Goal: Check status: Check status

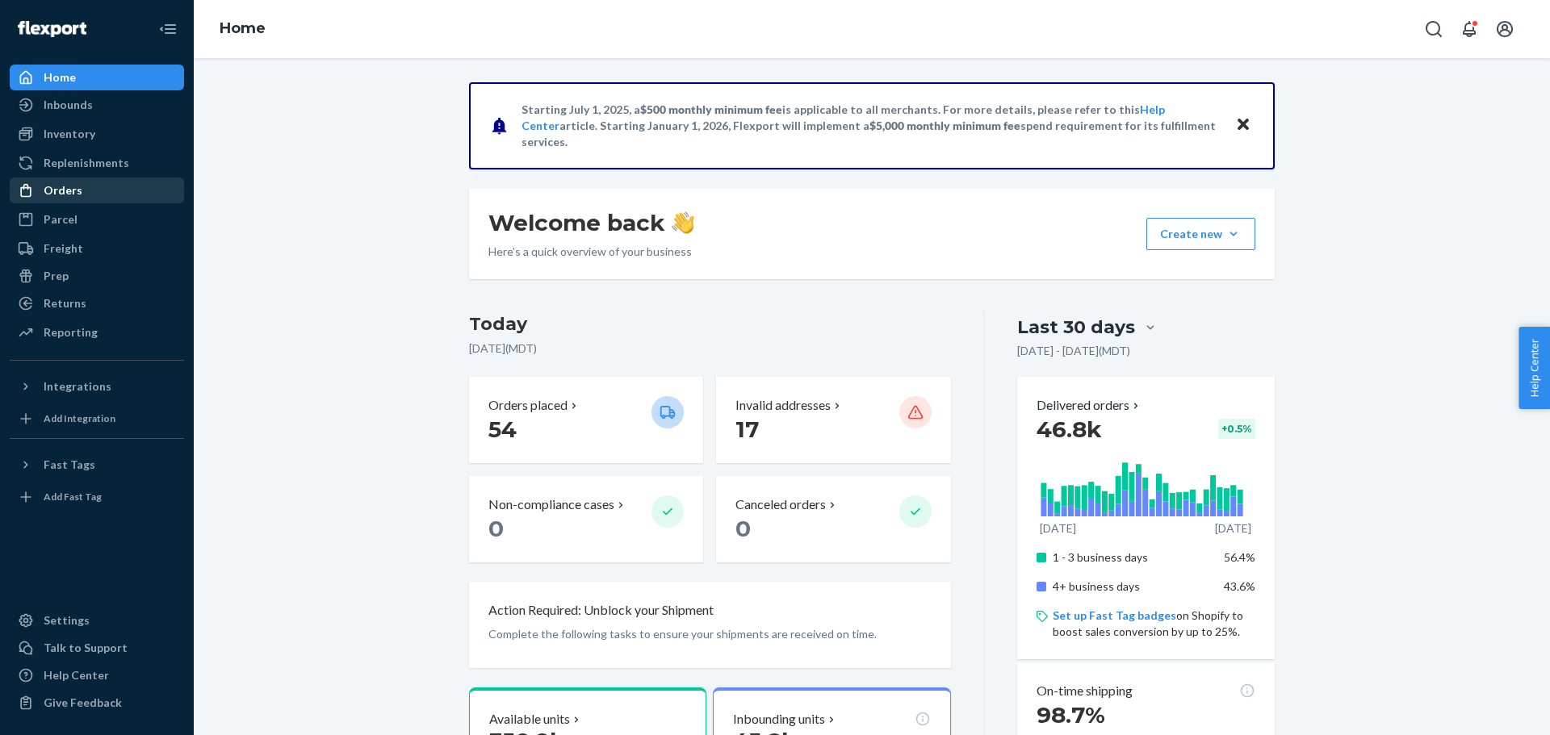
click at [72, 186] on div "Orders" at bounding box center [63, 190] width 39 height 16
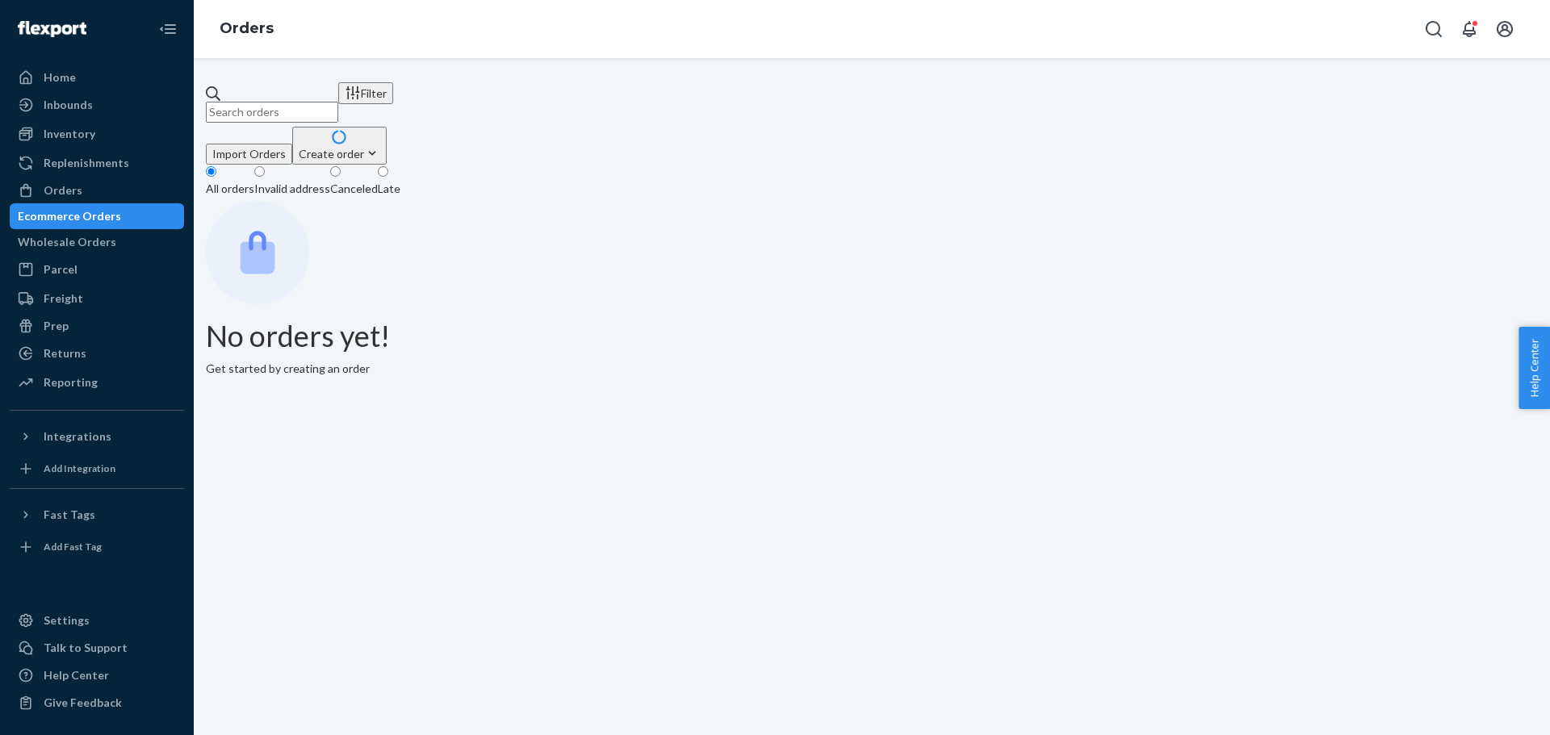
click at [338, 103] on input "text" at bounding box center [272, 112] width 132 height 21
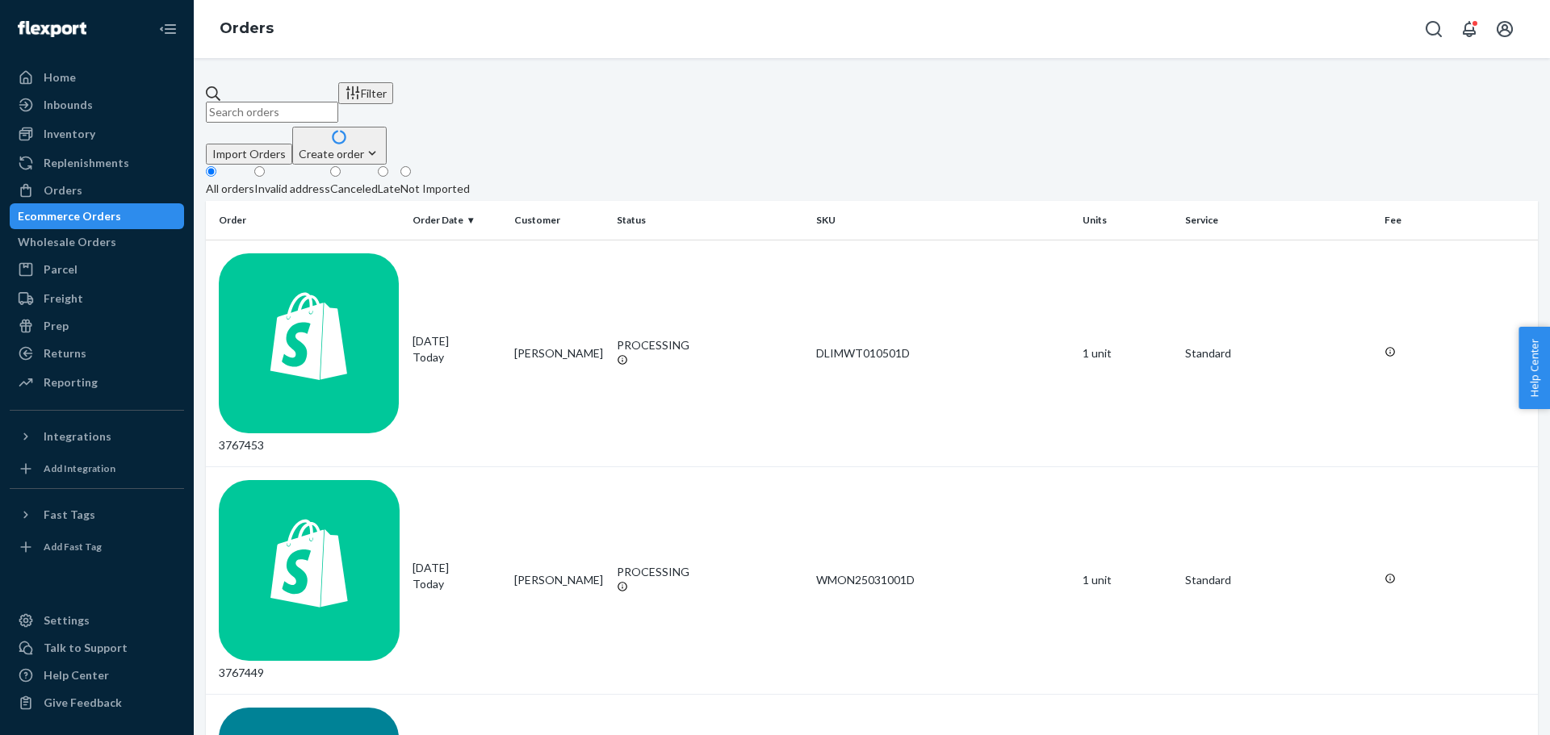
paste input "111-8407979-5477820"
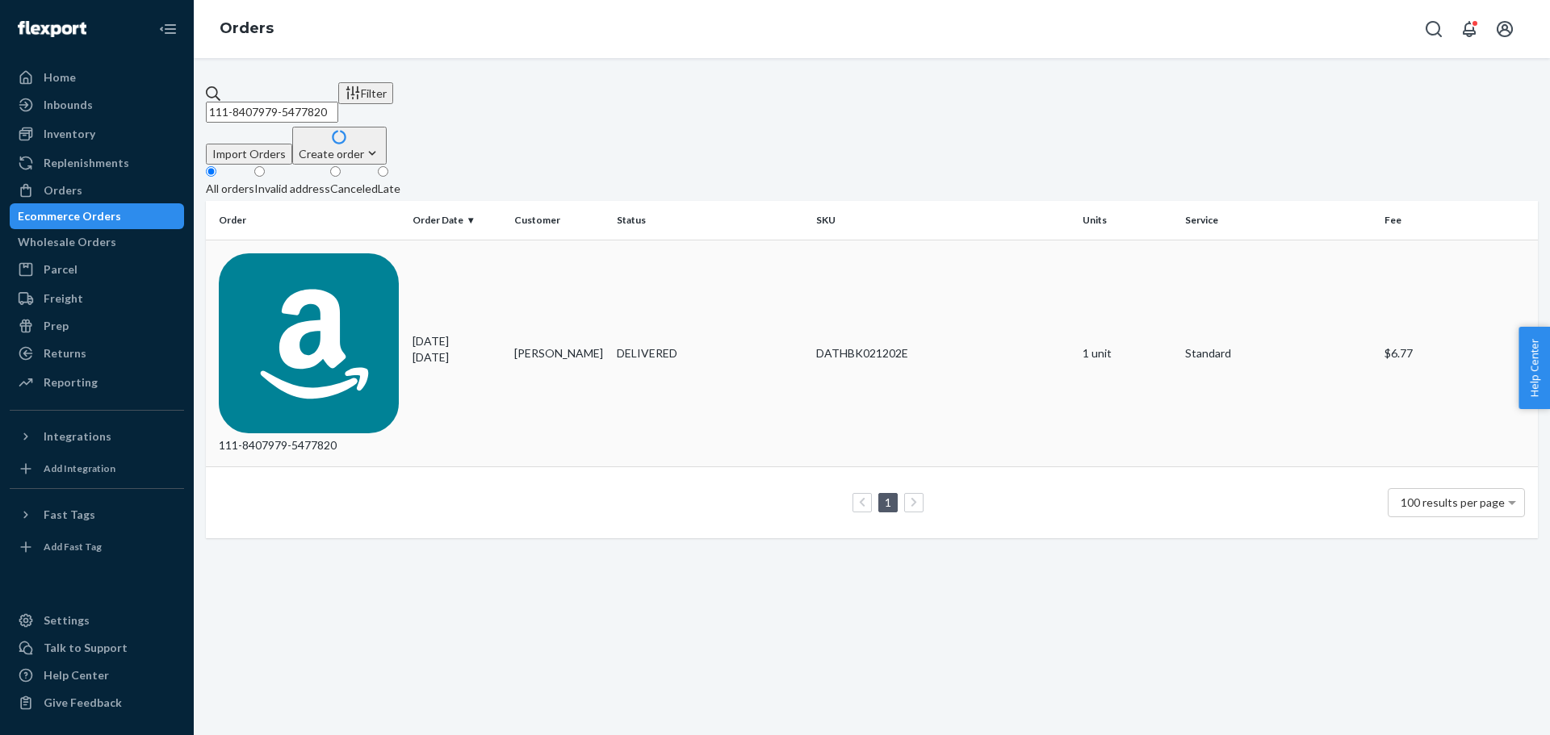
type input "111-8407979-5477820"
click at [304, 253] on div "111-8407979-5477820" at bounding box center [309, 353] width 181 height 201
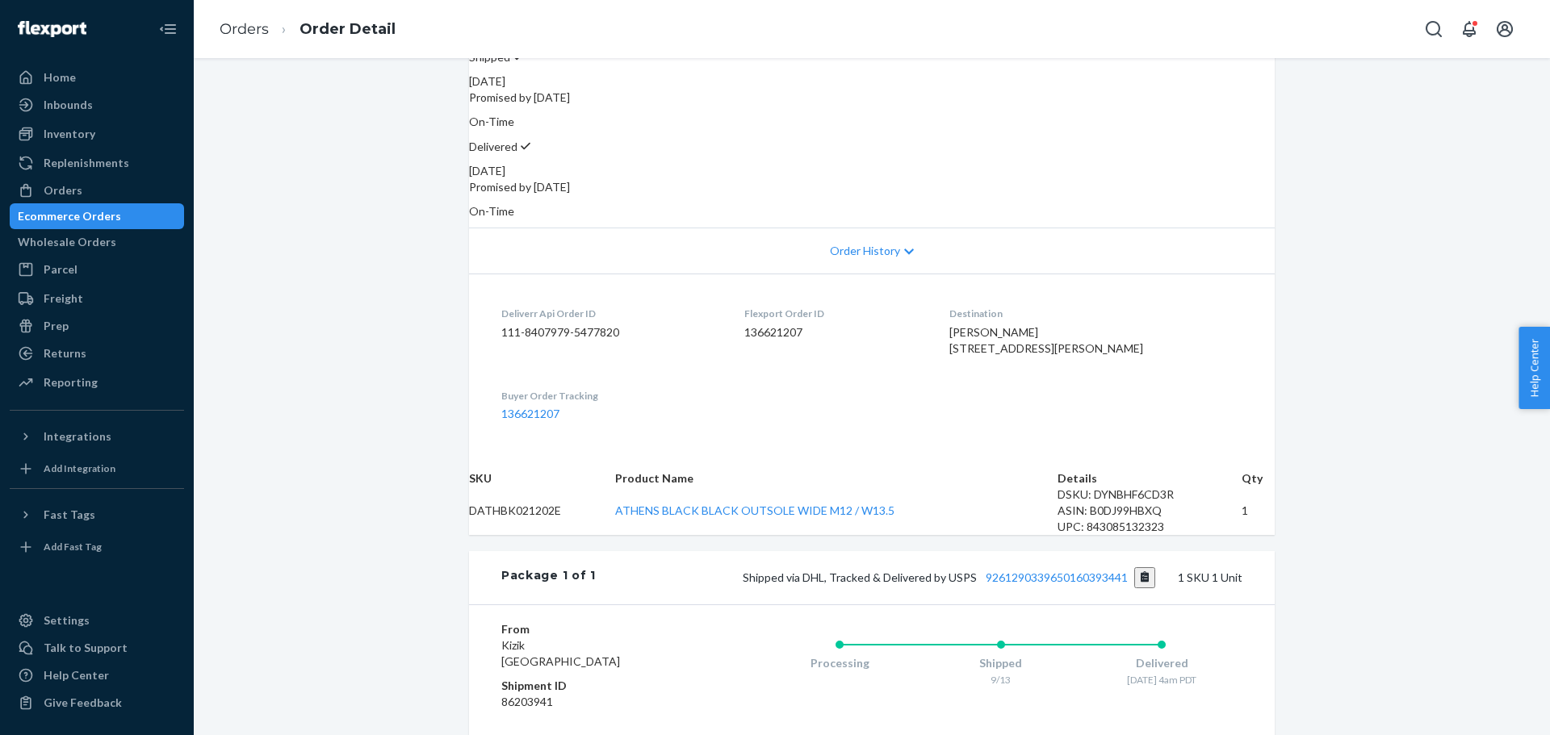
scroll to position [404, 0]
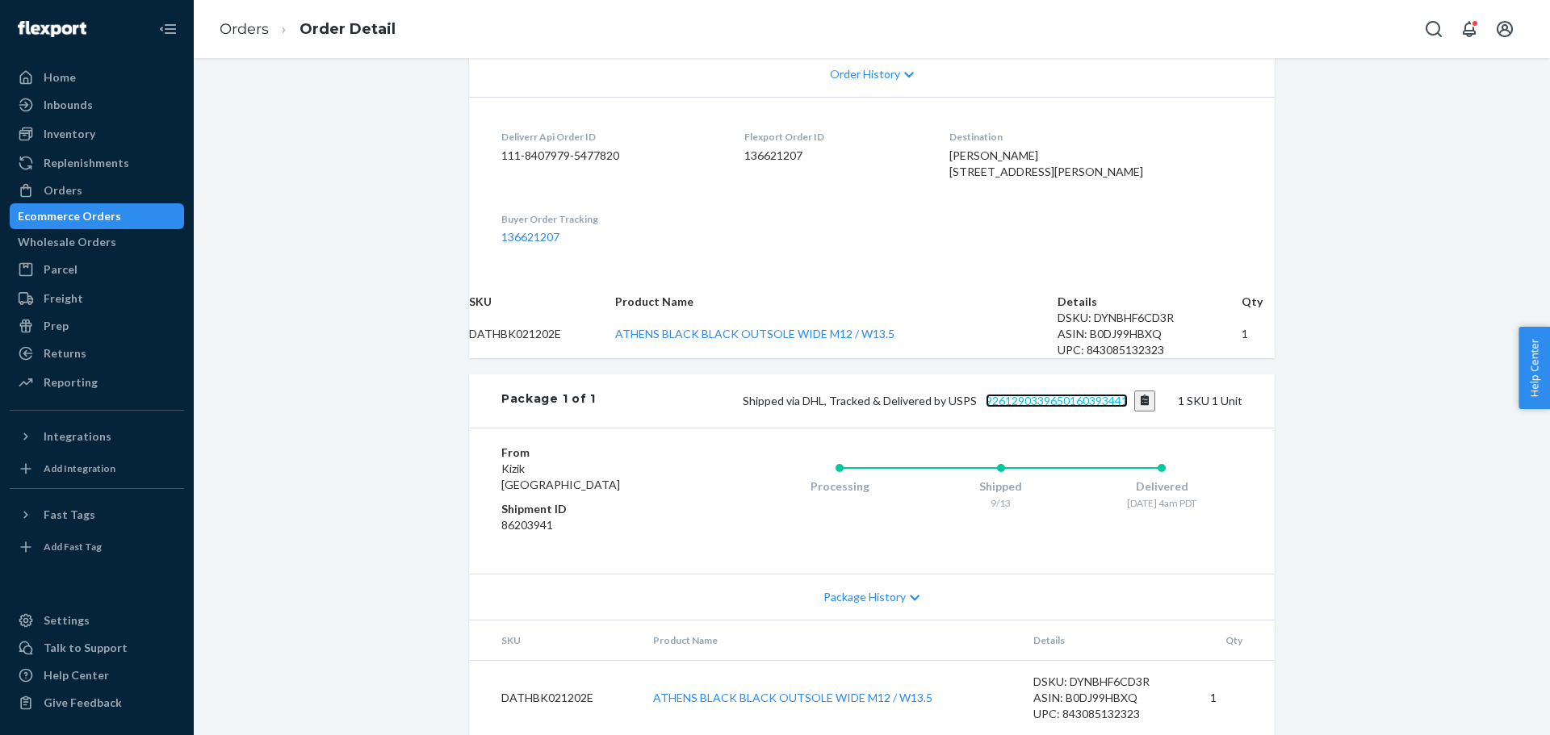
click at [1000, 408] on link "9261290339650160393441" at bounding box center [1057, 401] width 142 height 14
click at [1353, 93] on div "Amazon Order # 111-8407979-5477820 • Standard / $6.77 View Details Submit Claim…" at bounding box center [872, 216] width 1356 height 1038
click at [77, 187] on div "Orders" at bounding box center [63, 190] width 39 height 16
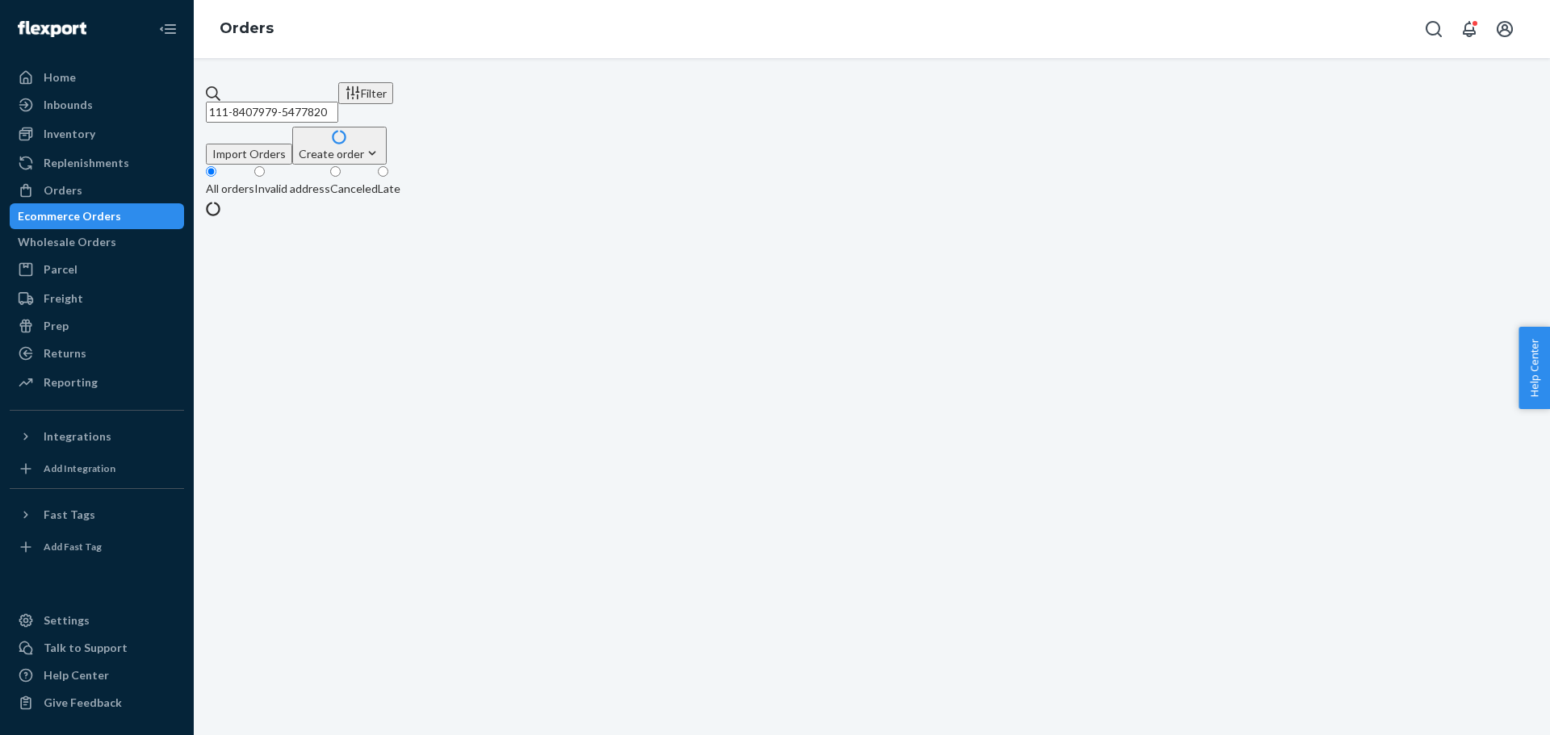
click at [322, 104] on input "111-8407979-5477820" at bounding box center [272, 112] width 132 height 21
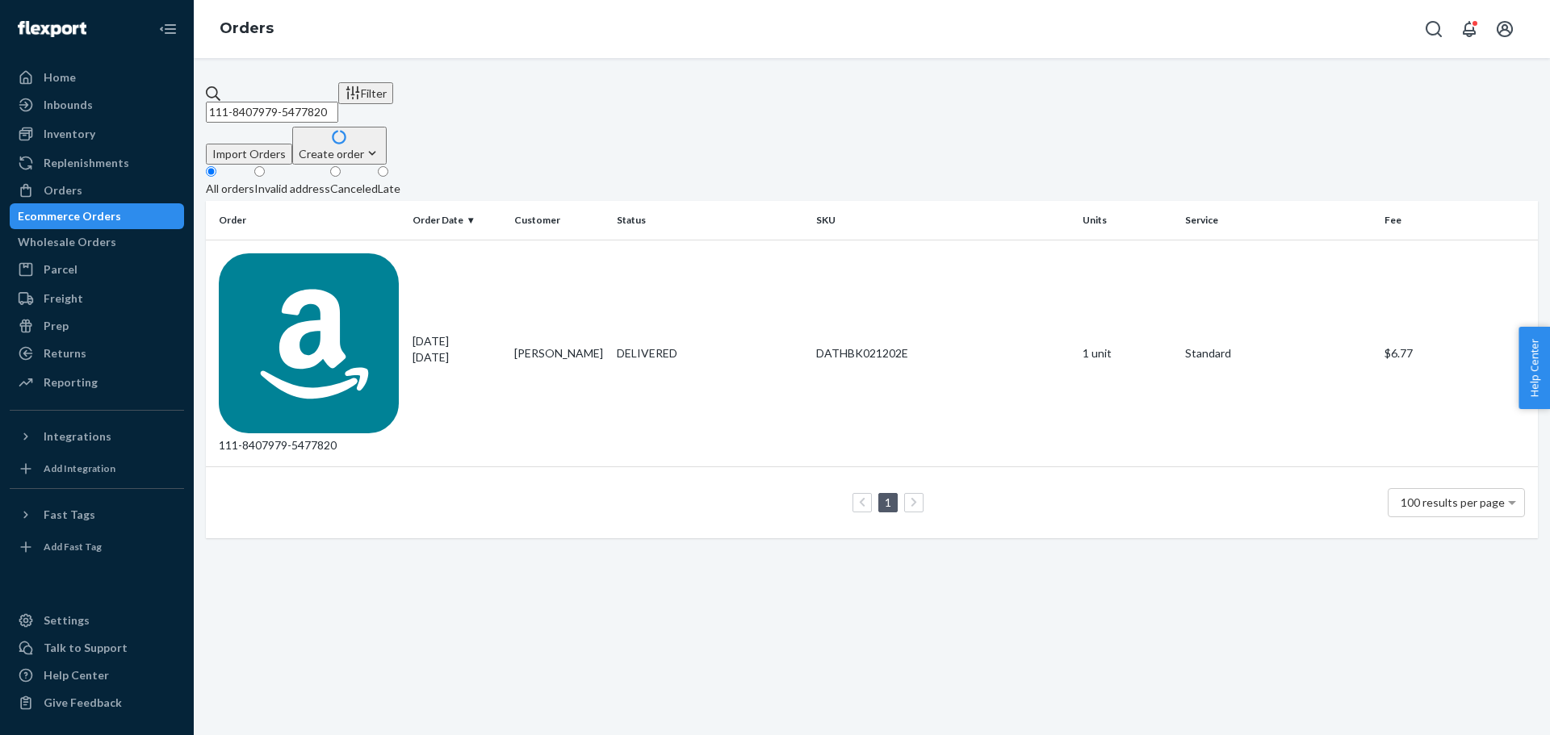
click at [322, 104] on input "111-8407979-5477820" at bounding box center [272, 112] width 132 height 21
paste input "2-5363470-4437846"
type input "112-5363470-4437846"
click at [278, 253] on div "112-5363470-4437846" at bounding box center [309, 353] width 181 height 201
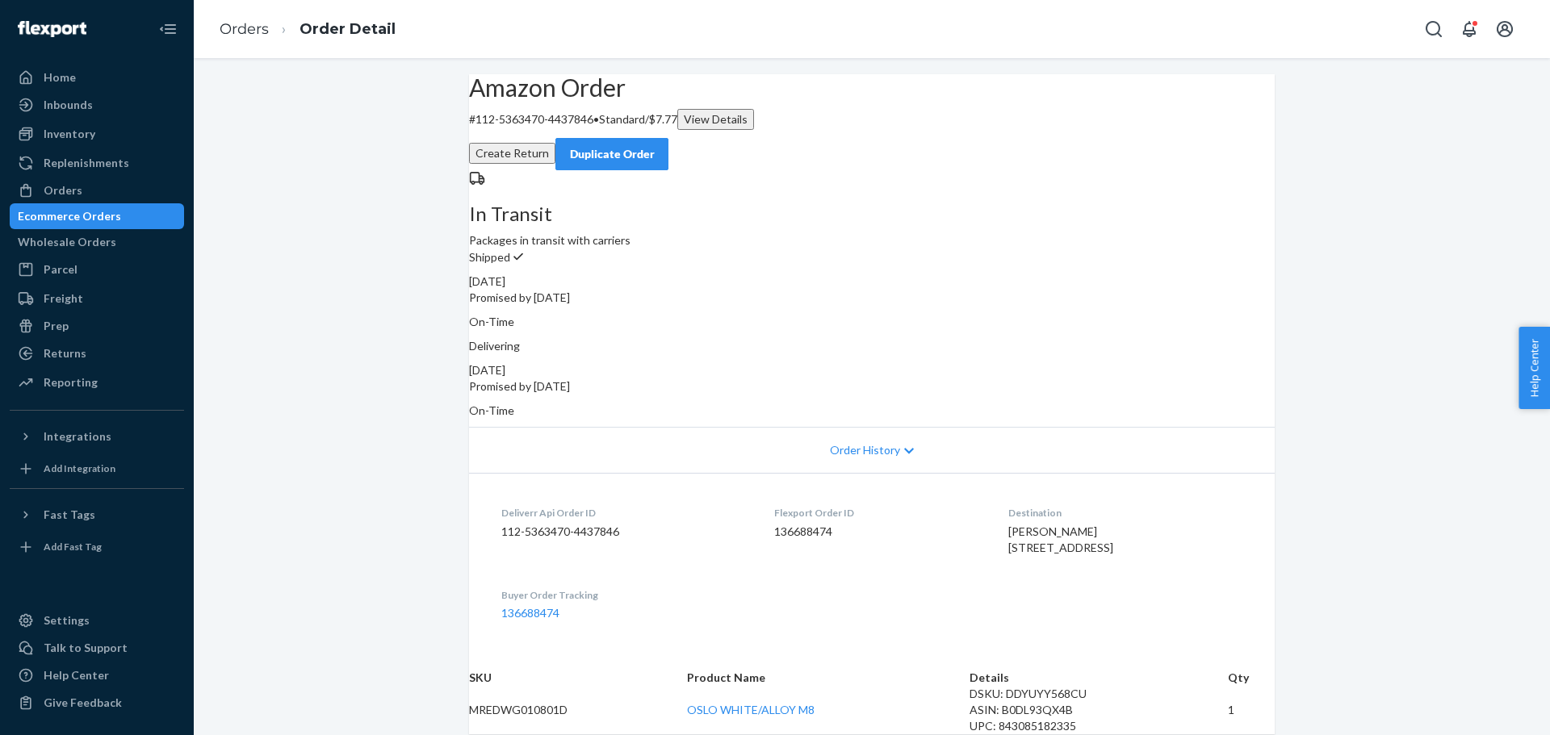
scroll to position [323, 0]
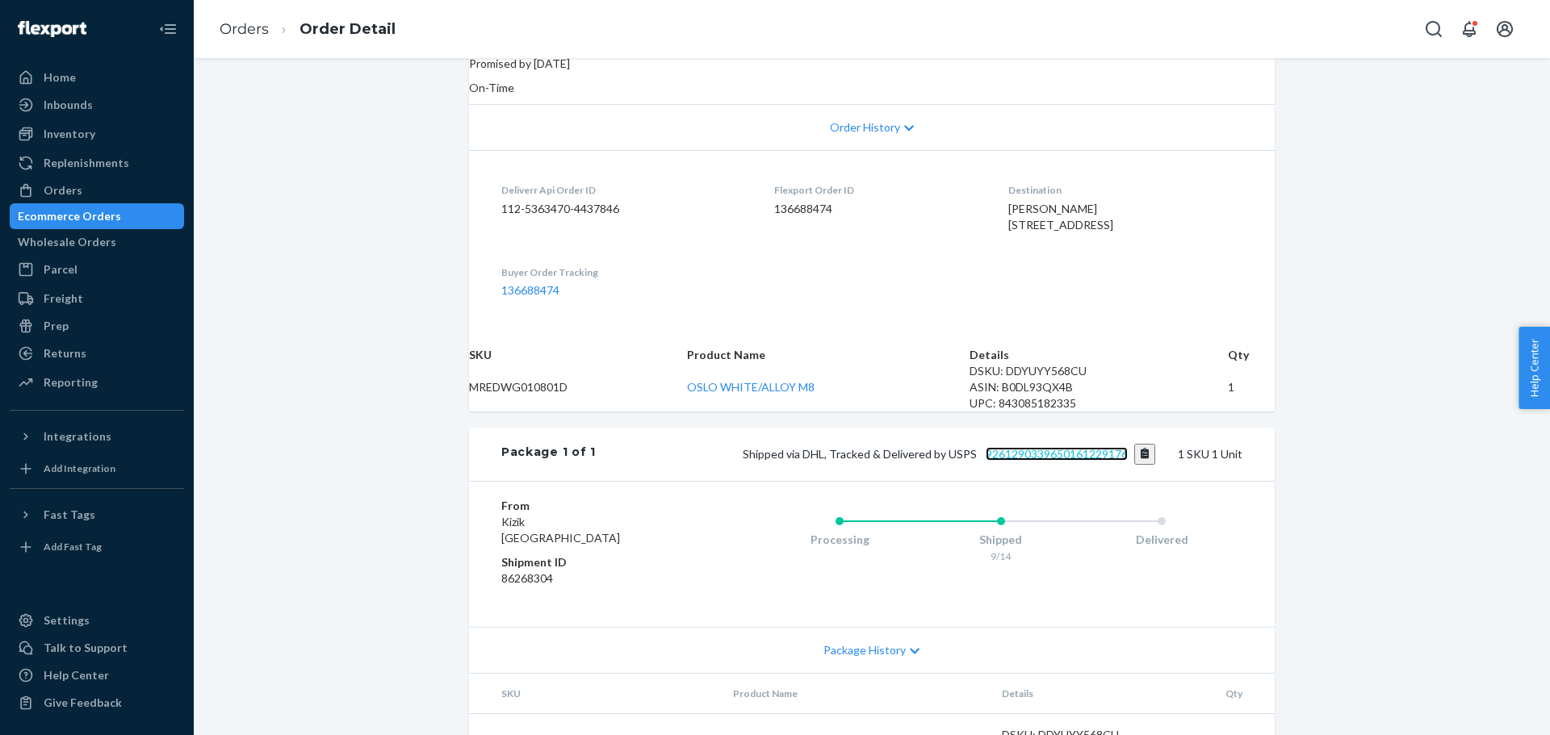
click at [1002, 461] on link "9261290339650161229176" at bounding box center [1057, 454] width 142 height 14
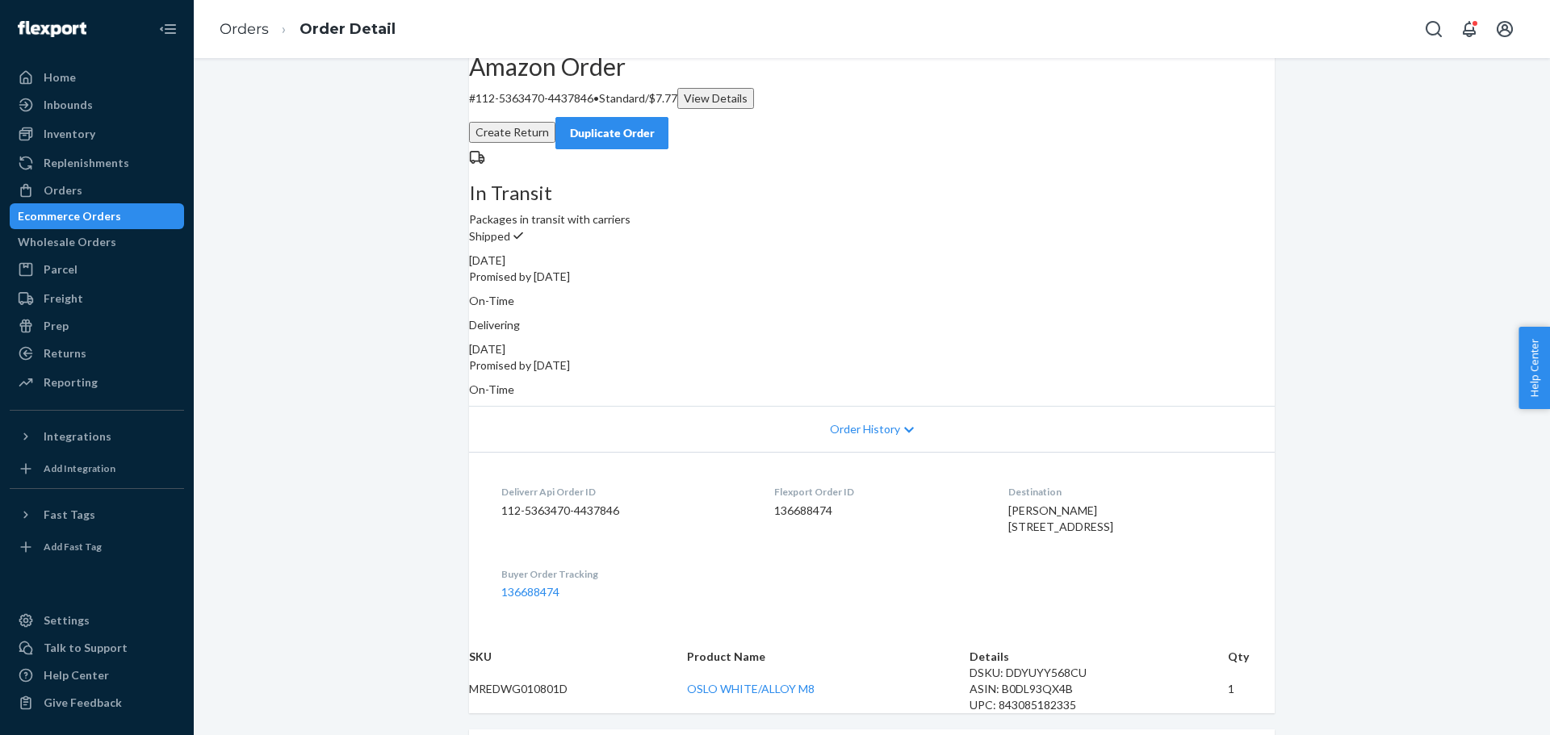
scroll to position [0, 0]
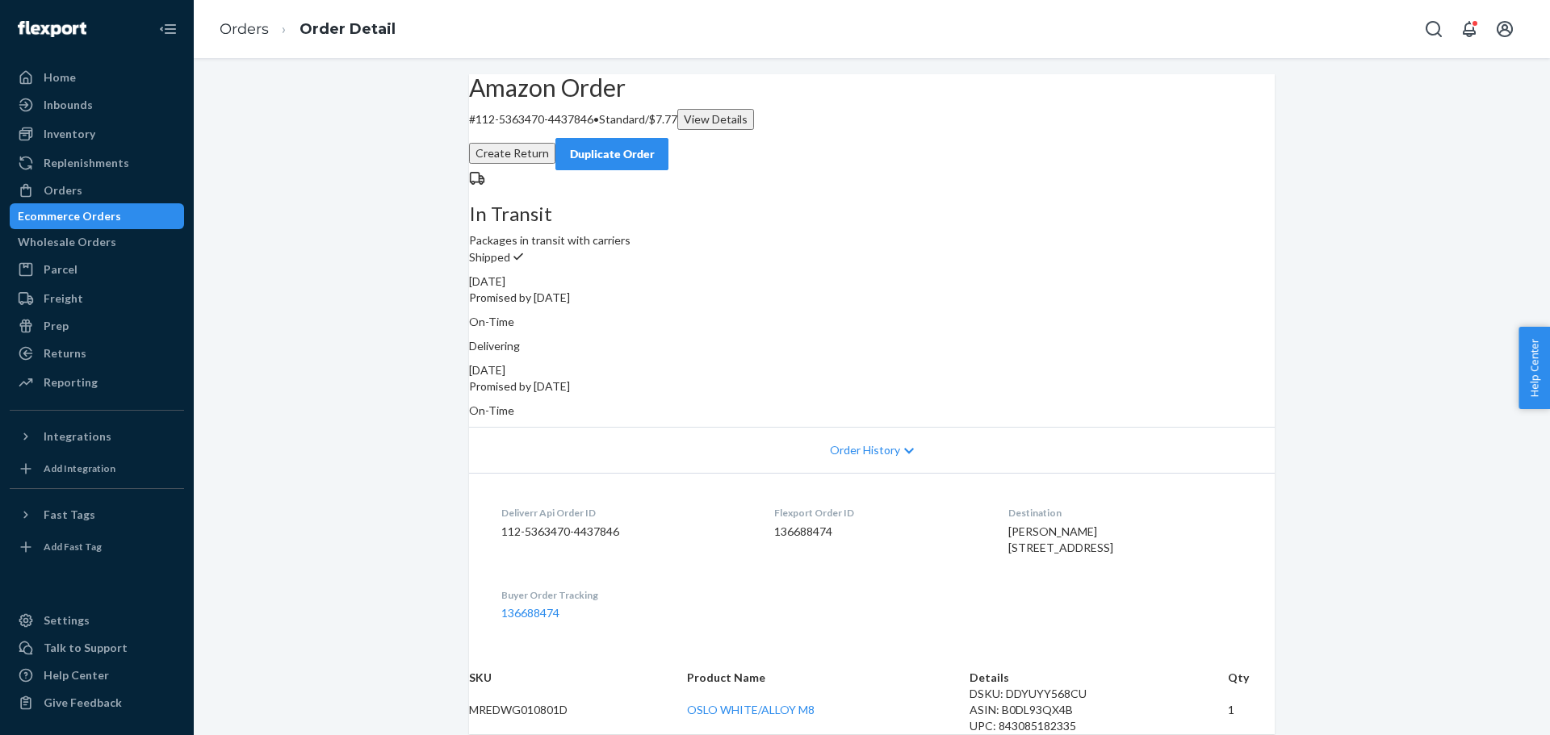
click at [1378, 189] on div "Amazon Order # 112-5363470-4437846 • Standard / $7.77 View Details Create Retur…" at bounding box center [872, 592] width 1356 height 1037
click at [76, 191] on div "Orders" at bounding box center [63, 190] width 39 height 16
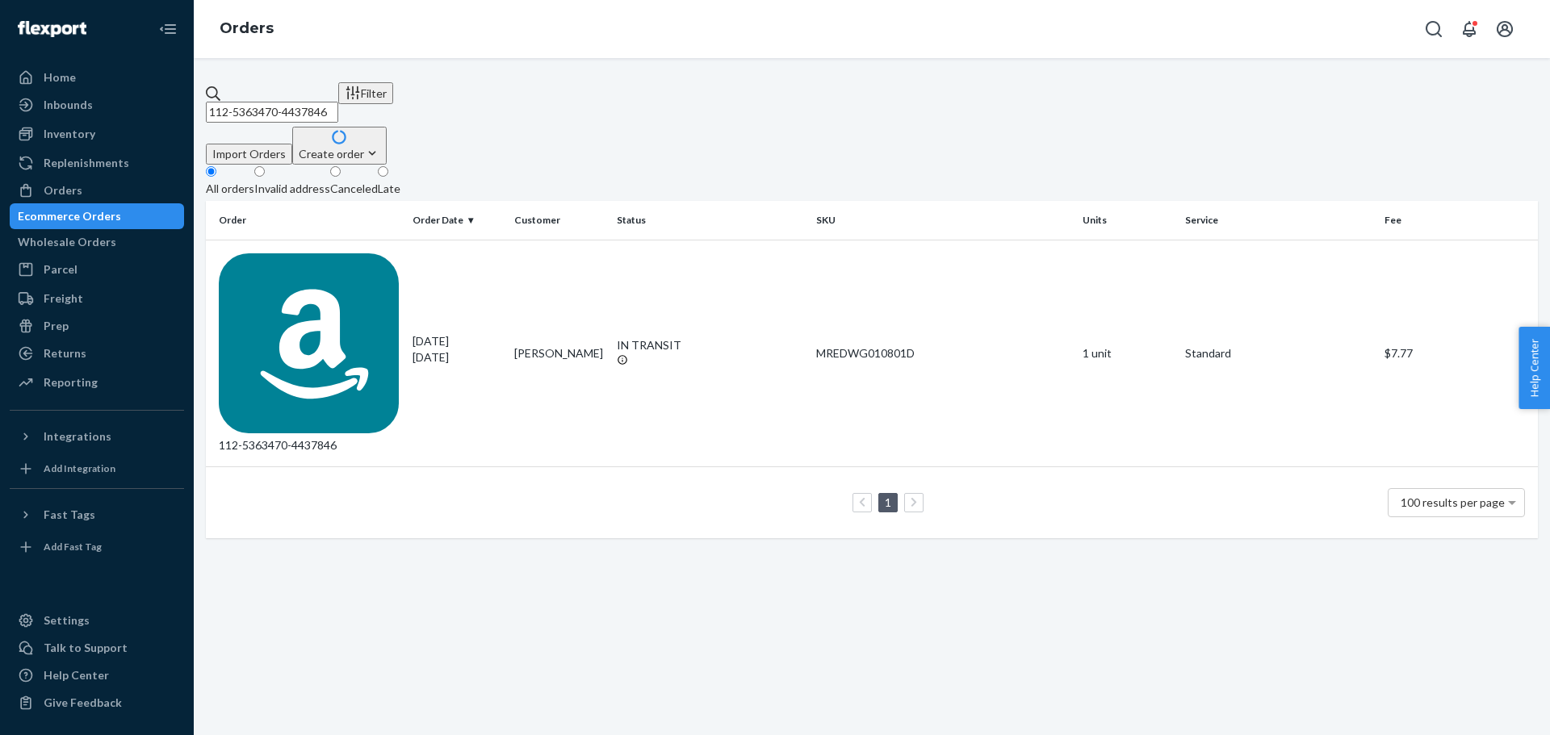
click at [287, 102] on input "112-5363470-4437846" at bounding box center [272, 112] width 132 height 21
paste input "8960243-5845063"
type input "112-8960243-5845063"
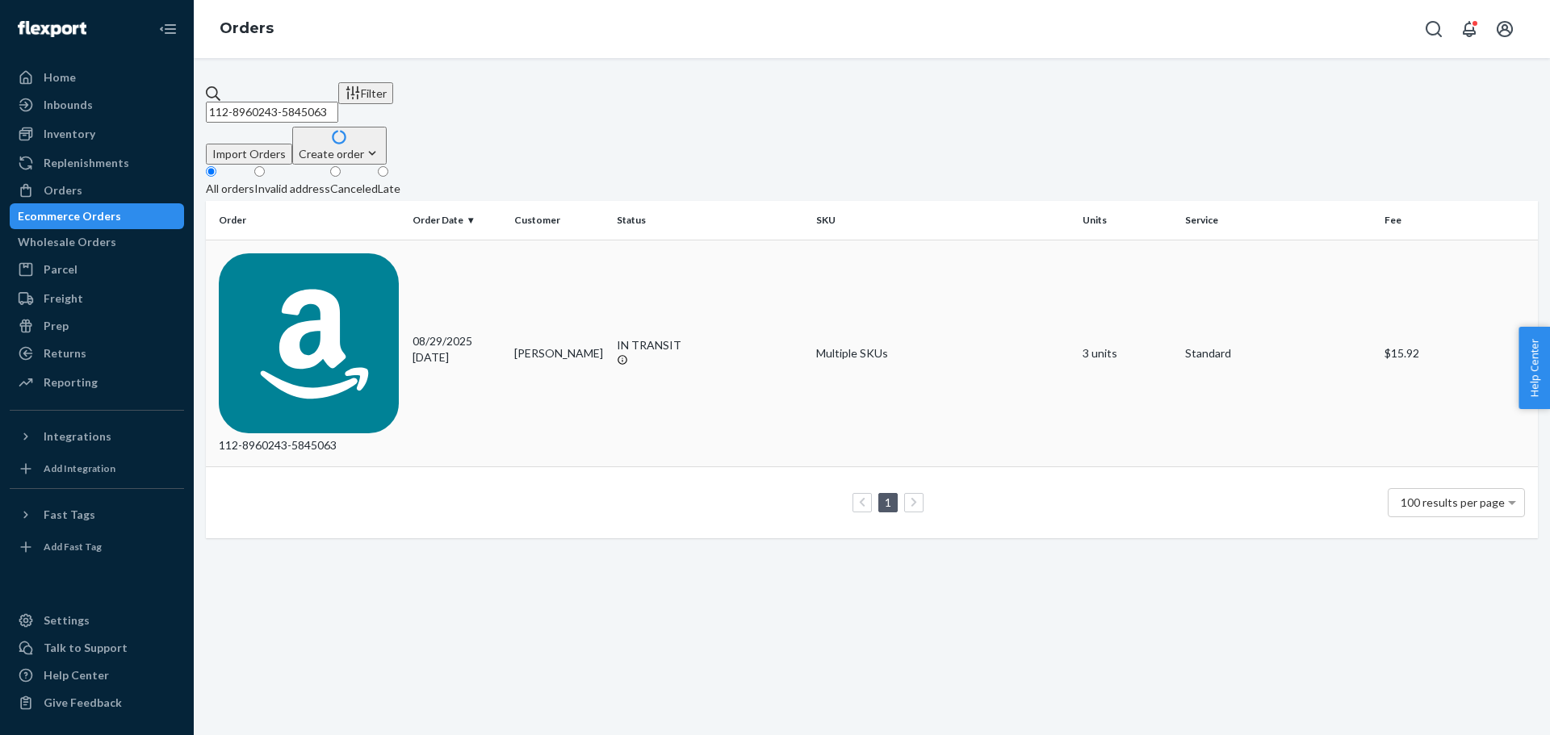
click at [312, 253] on div "112-8960243-5845063" at bounding box center [309, 353] width 181 height 201
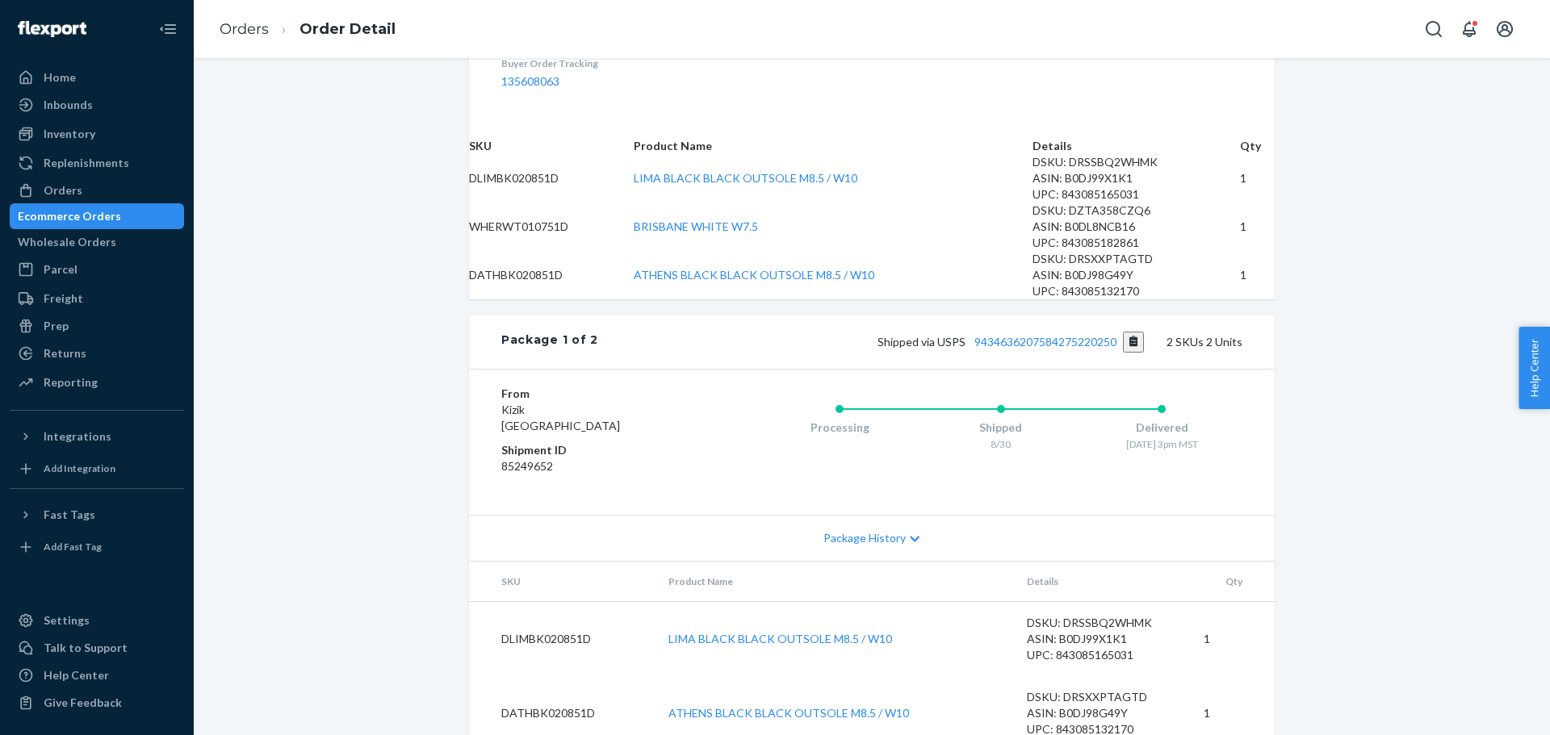
scroll to position [565, 0]
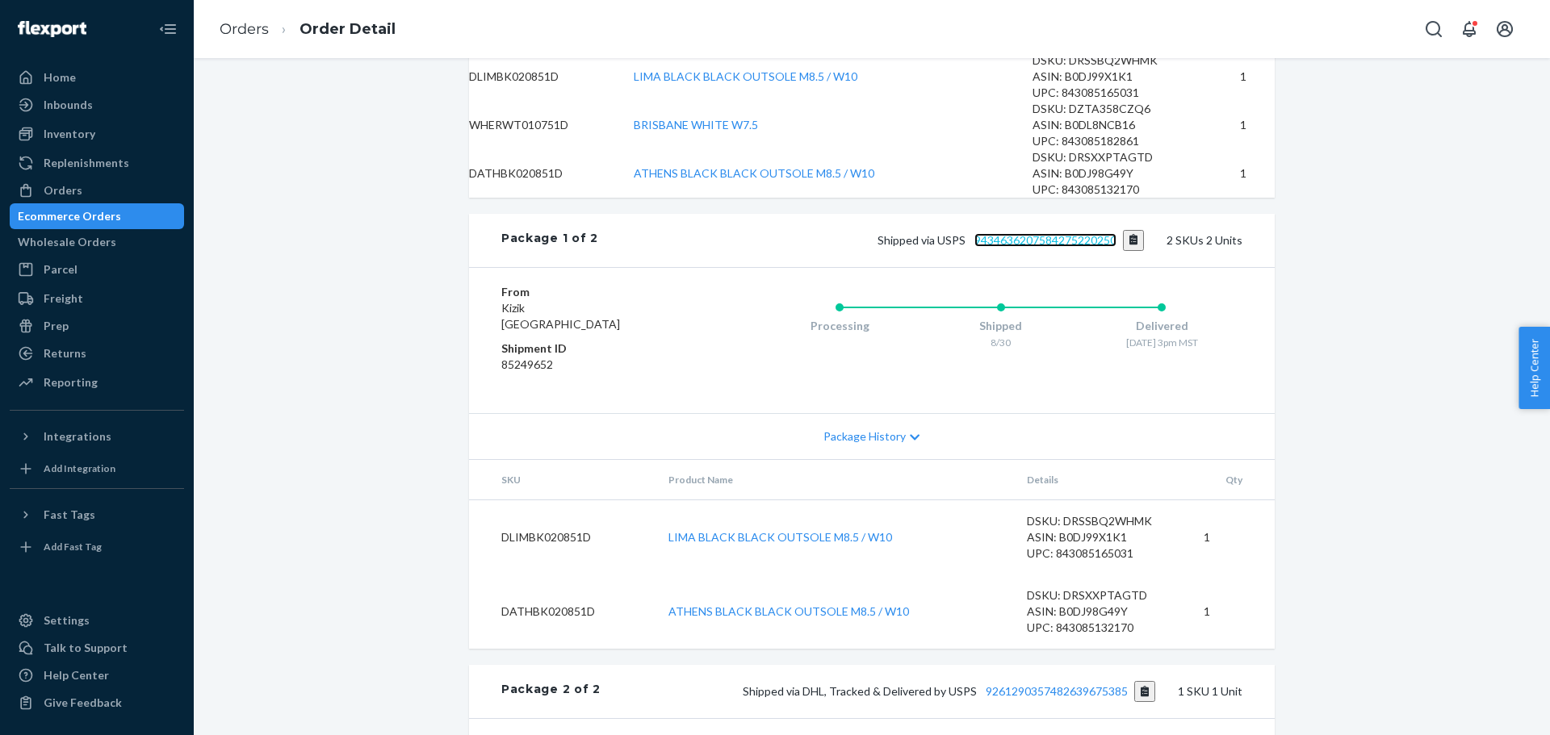
click at [1048, 247] on link "9434636207584275220250" at bounding box center [1045, 240] width 142 height 14
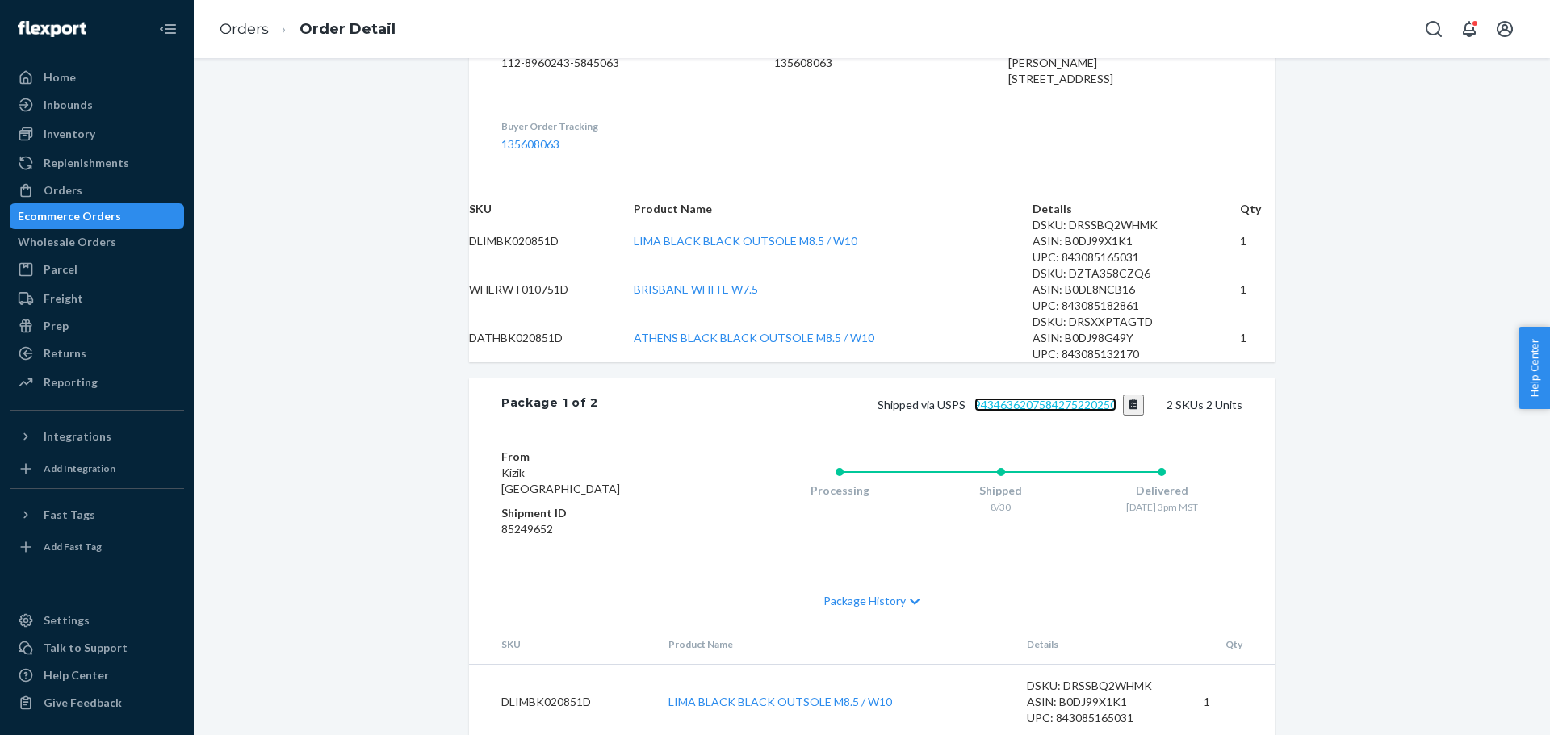
scroll to position [404, 0]
click at [82, 194] on div "Orders" at bounding box center [96, 190] width 171 height 23
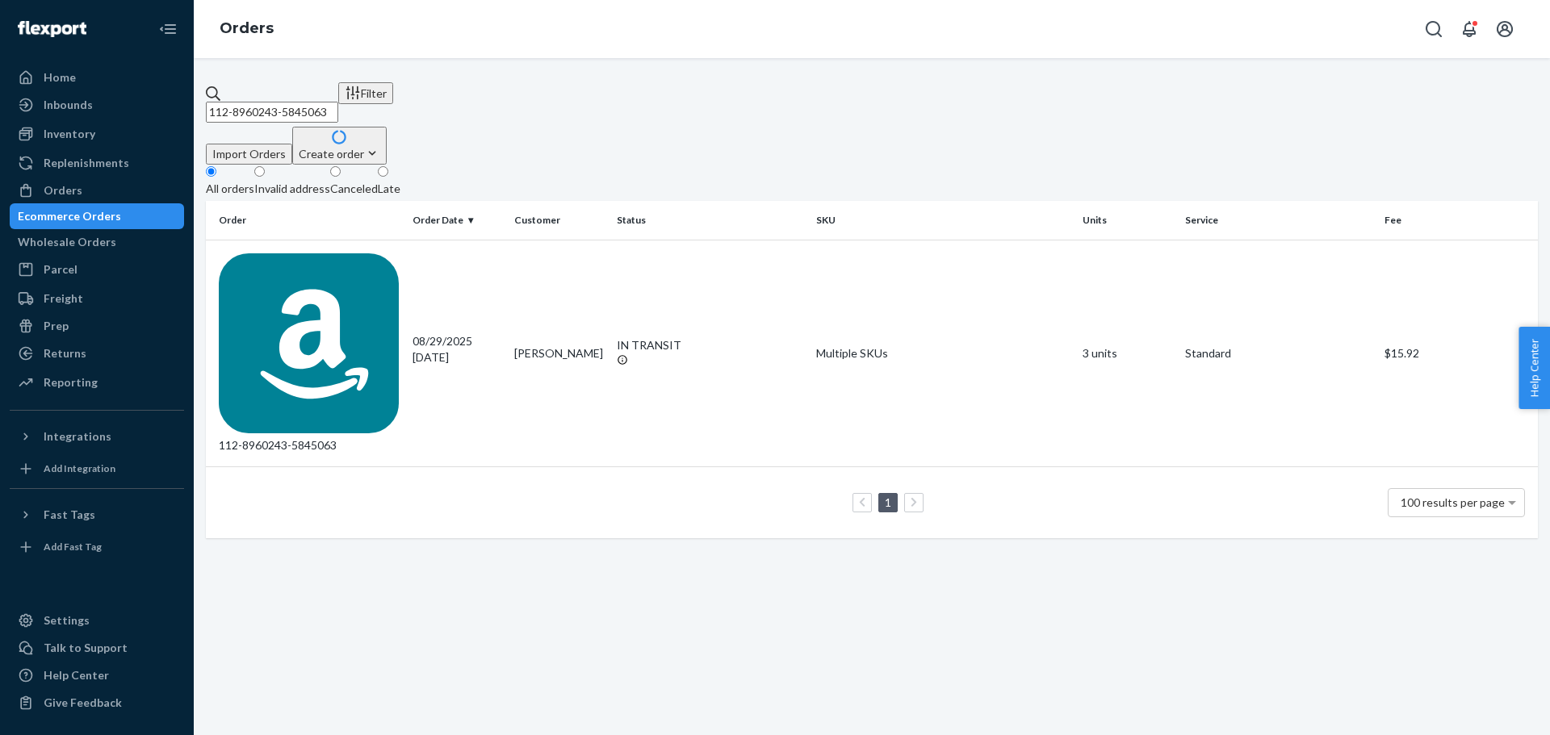
click at [283, 102] on input "112-8960243-5845063" at bounding box center [272, 112] width 132 height 21
paste input "3-4462596-935623"
type input "113-4462596-9356233"
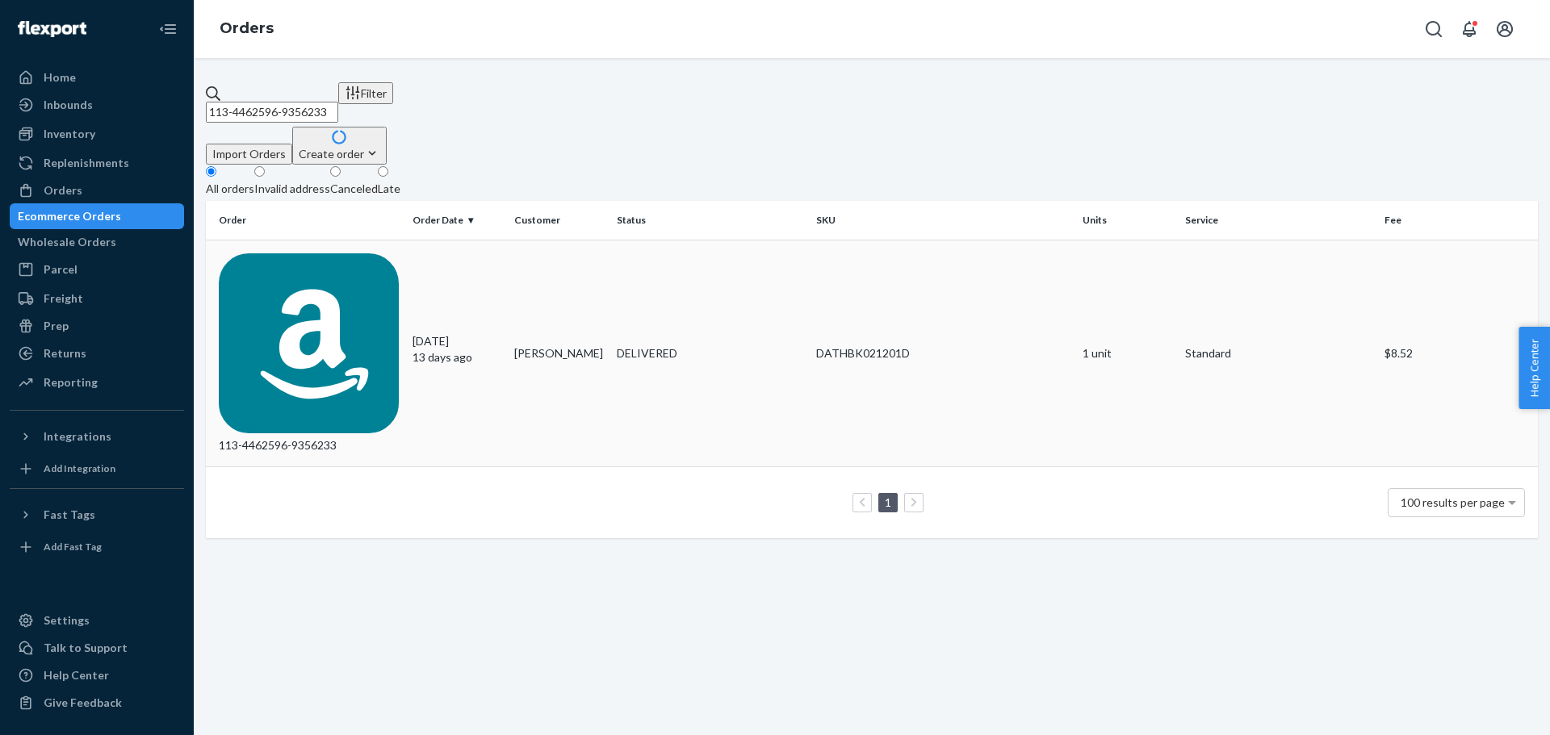
click at [309, 253] on div "113-4462596-9356233" at bounding box center [309, 353] width 181 height 201
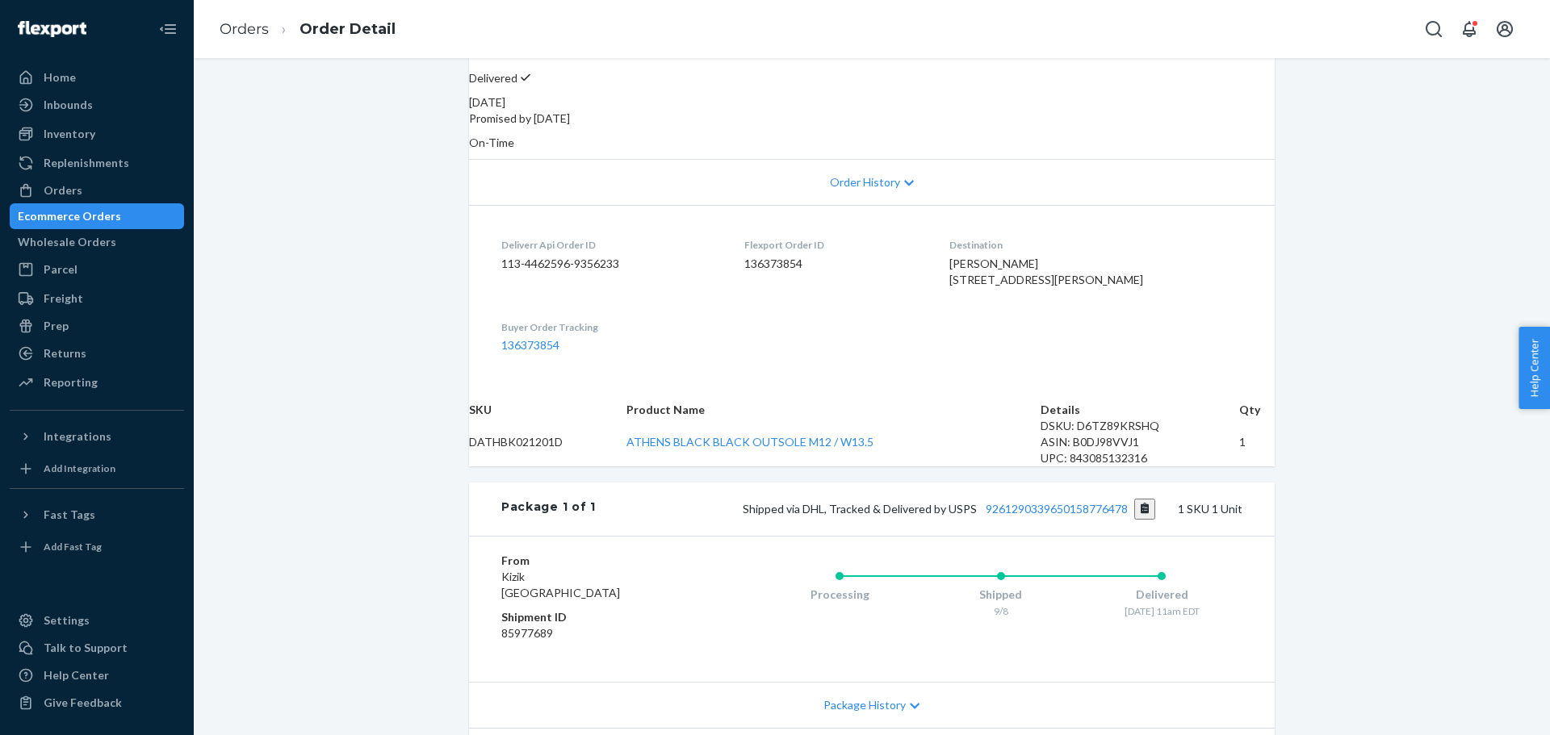
scroll to position [404, 0]
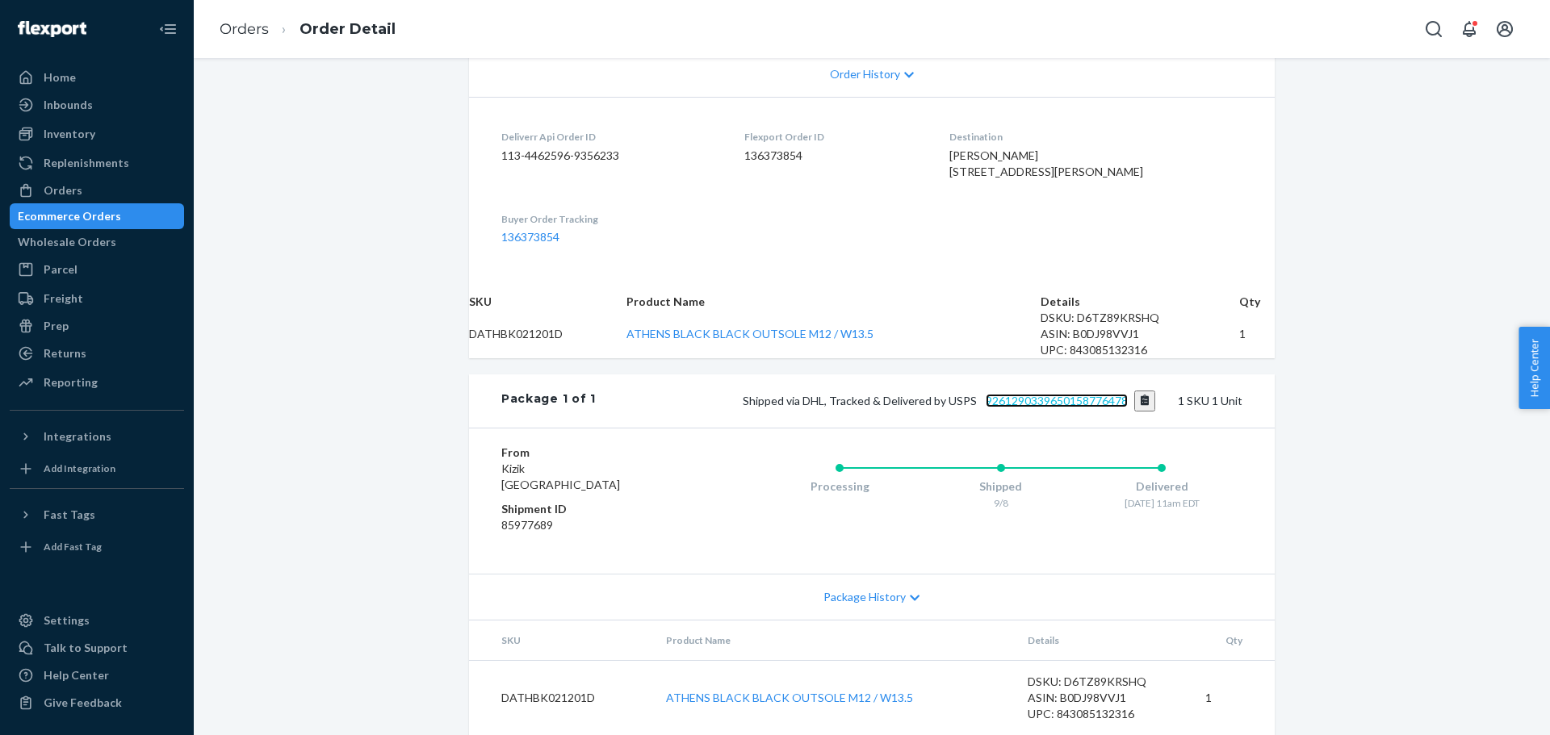
click at [1036, 408] on link "9261290339650158776478" at bounding box center [1057, 401] width 142 height 14
click at [95, 194] on div "Orders" at bounding box center [96, 190] width 171 height 23
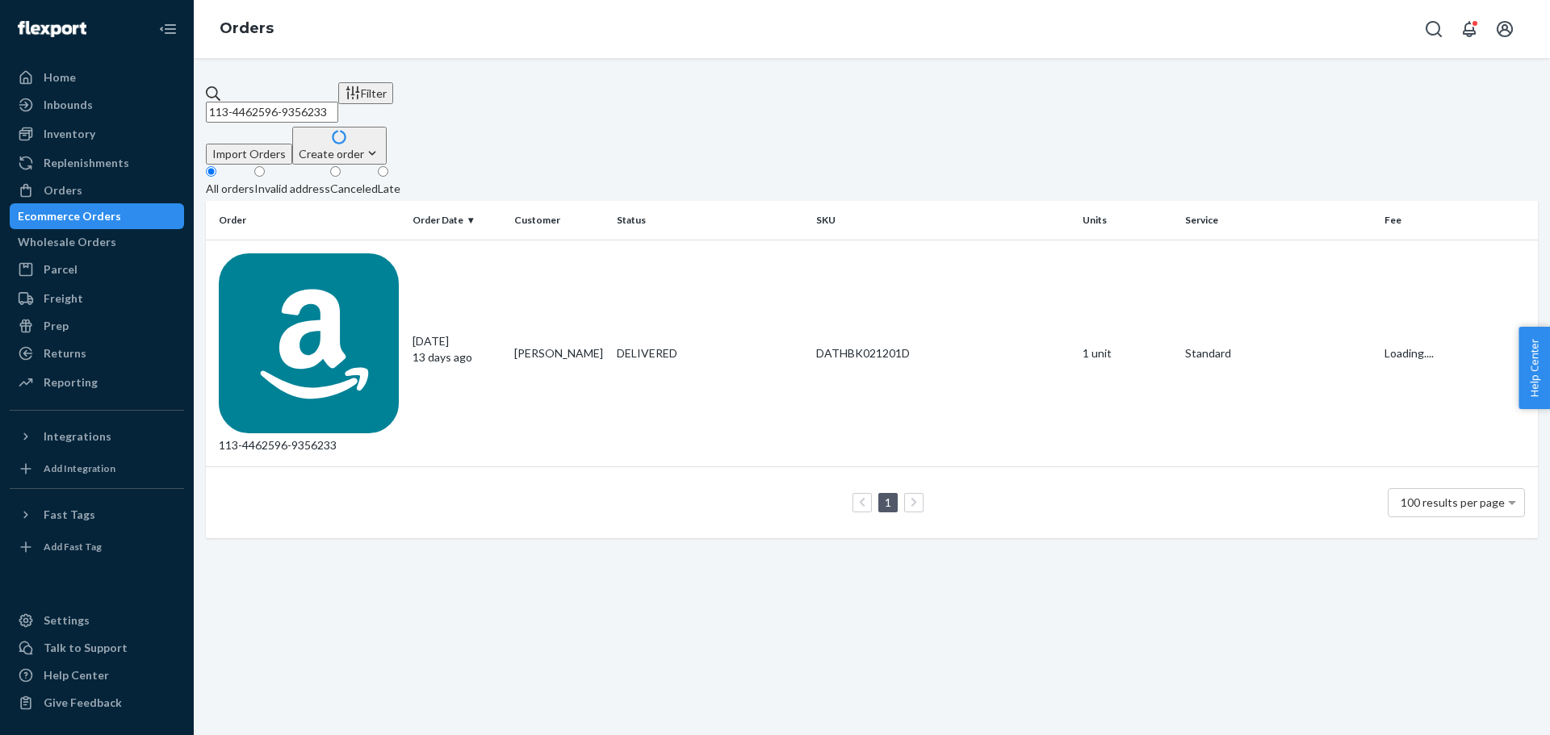
click at [287, 103] on input "113-4462596-9356233" at bounding box center [272, 112] width 132 height 21
paste input "1-8059560-598664"
type input "111-8059560-5986643"
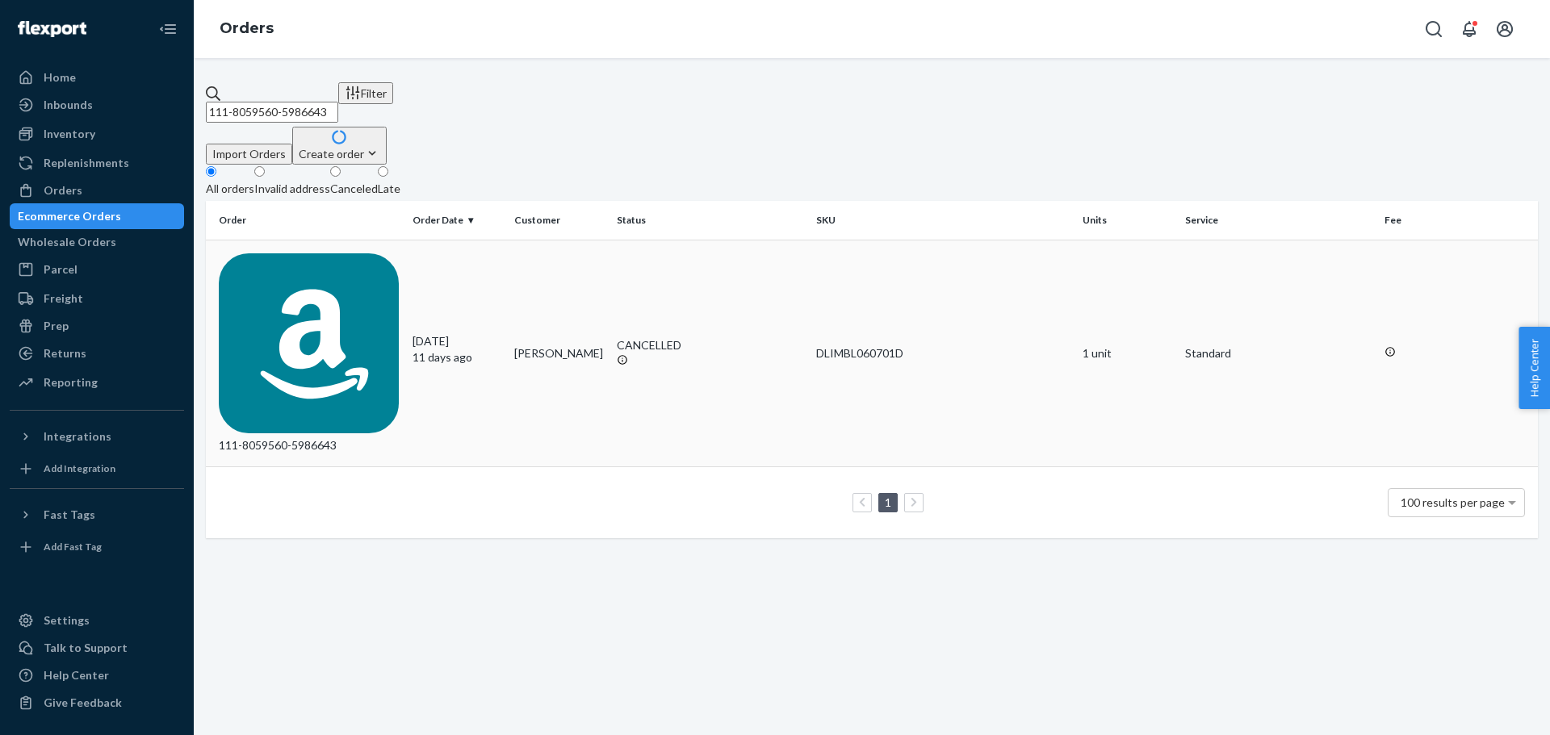
click at [350, 253] on div "111-8059560-5986643" at bounding box center [309, 353] width 181 height 201
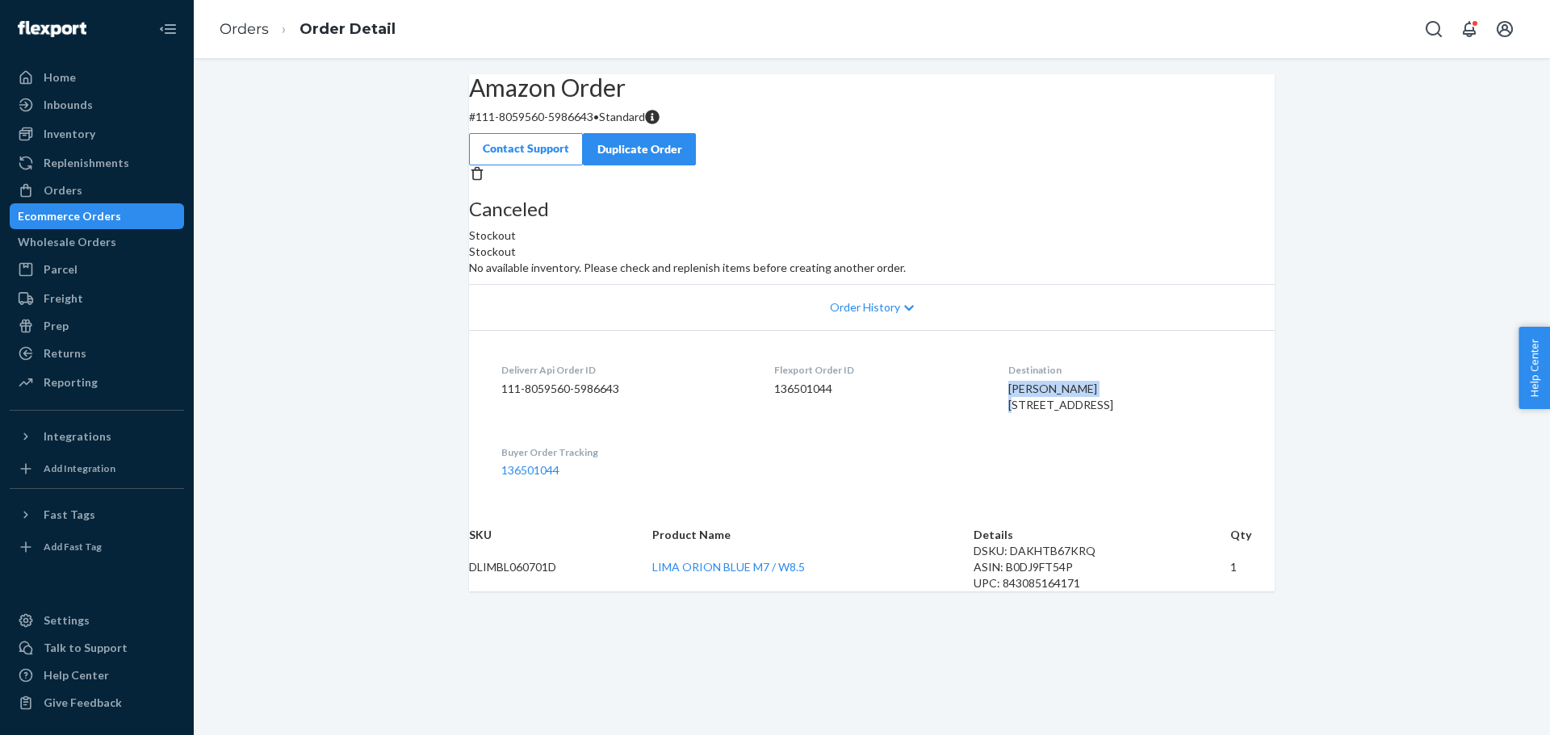
drag, startPoint x: 1063, startPoint y: 459, endPoint x: 973, endPoint y: 470, distance: 91.0
click at [1008, 413] on div "[PERSON_NAME] [STREET_ADDRESS]" at bounding box center [1125, 397] width 234 height 32
copy span "[PERSON_NAME]"
click at [77, 186] on div "Orders" at bounding box center [63, 190] width 39 height 16
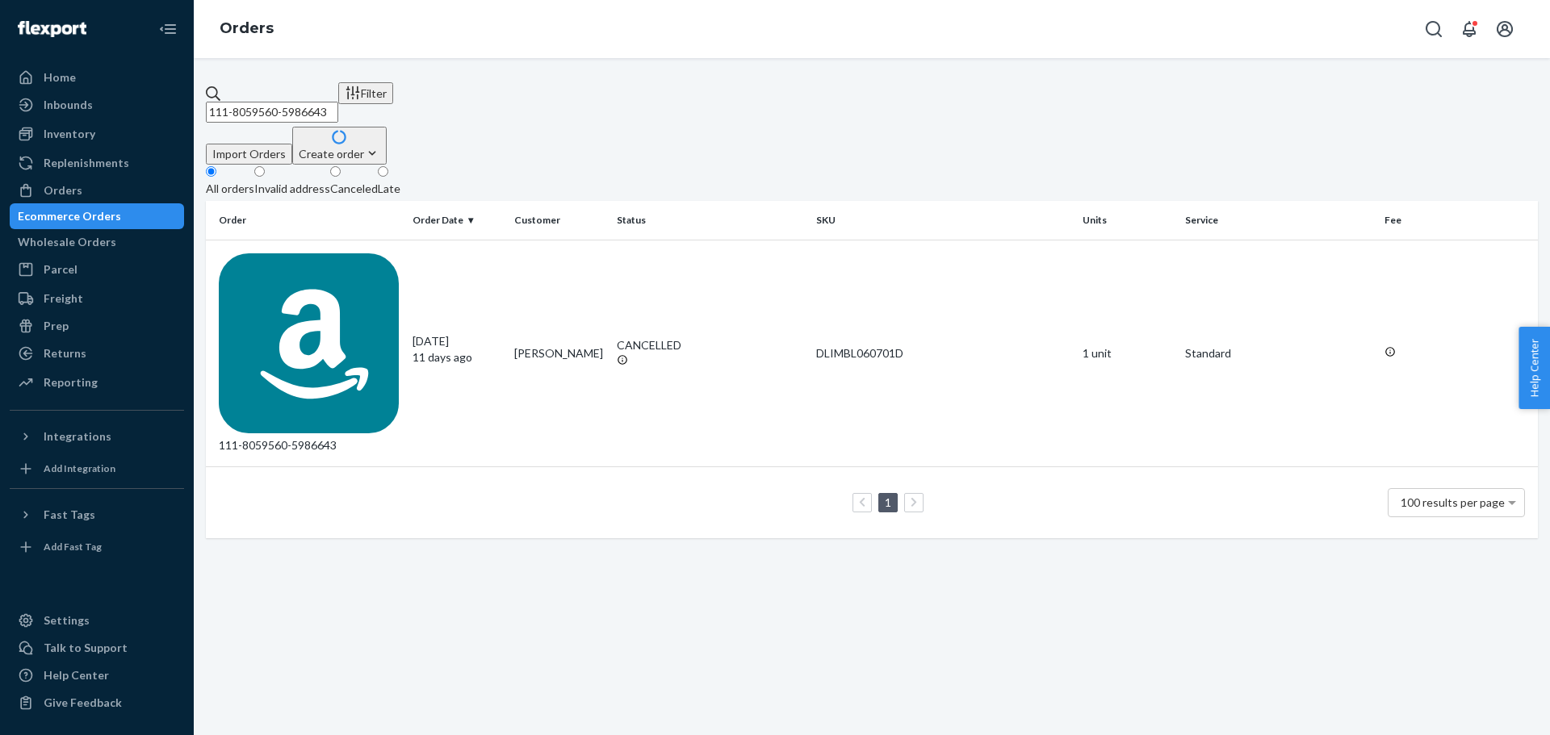
drag, startPoint x: 391, startPoint y: 96, endPoint x: 232, endPoint y: 113, distance: 159.9
click at [232, 113] on div "111-8059560-5986643" at bounding box center [272, 104] width 132 height 37
paste input "[PERSON_NAME]"
type input "[PERSON_NAME]"
drag, startPoint x: 386, startPoint y: 249, endPoint x: 327, endPoint y: 260, distance: 60.0
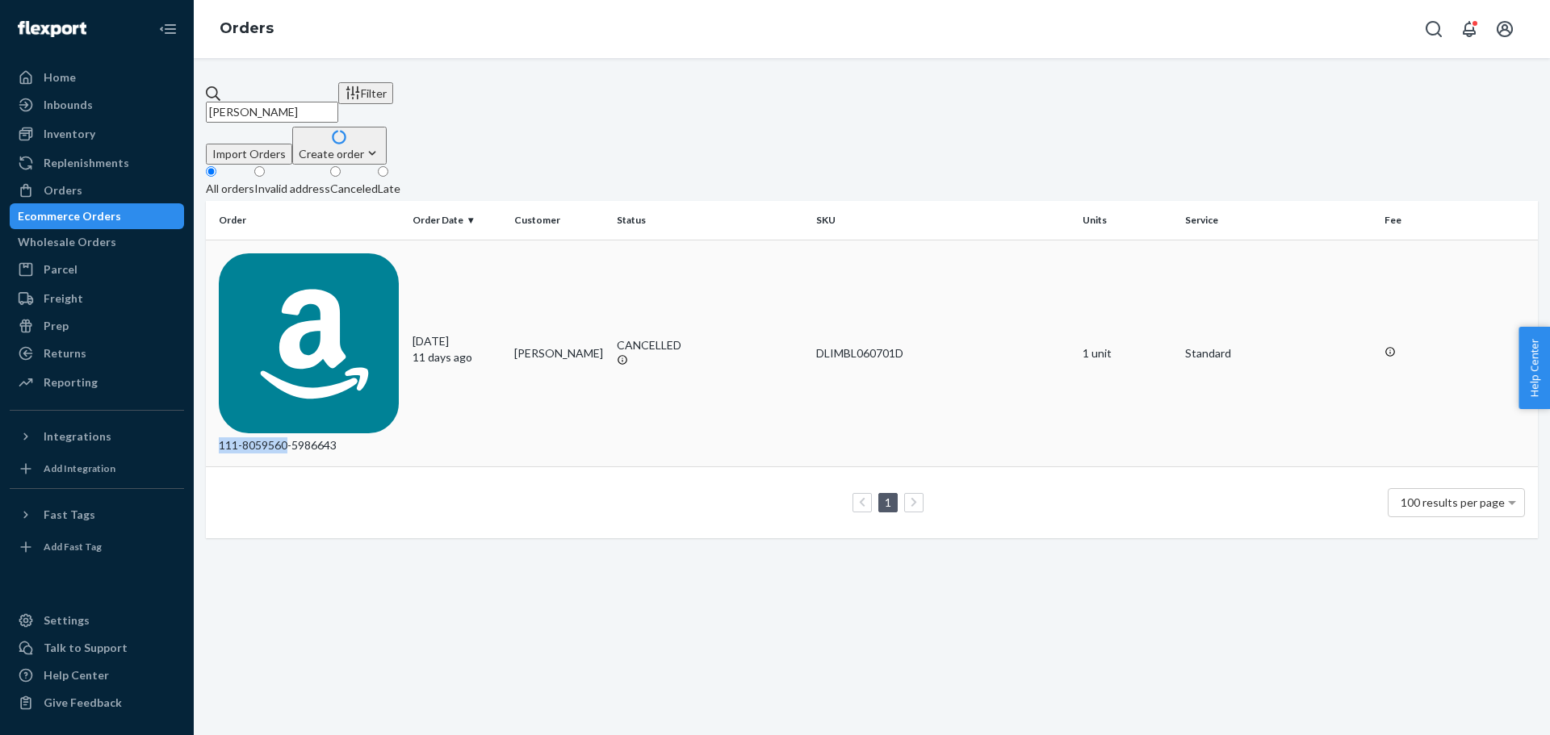
click at [327, 260] on td "111-8059560-5986643" at bounding box center [306, 354] width 200 height 228
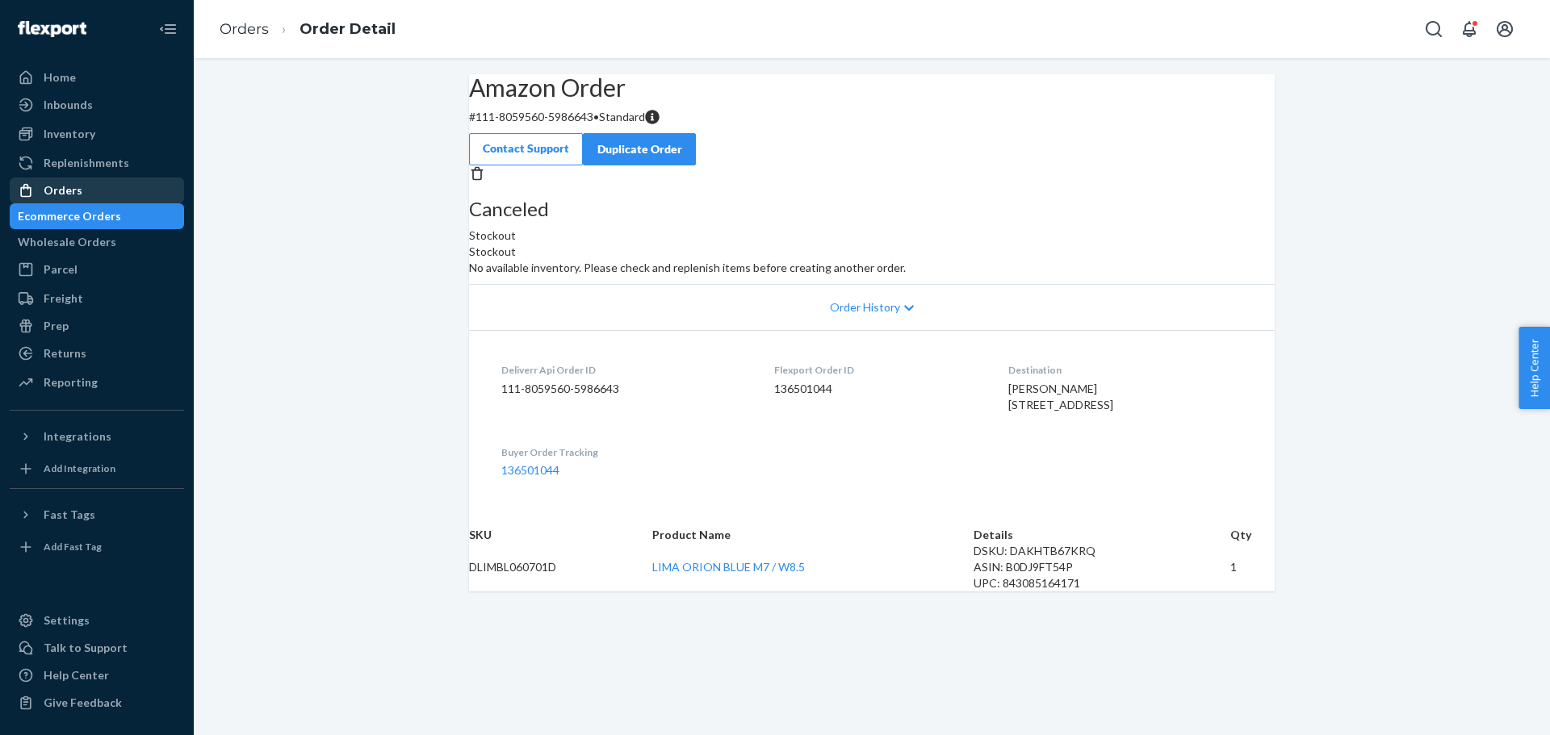
click at [82, 187] on div "Orders" at bounding box center [96, 190] width 171 height 23
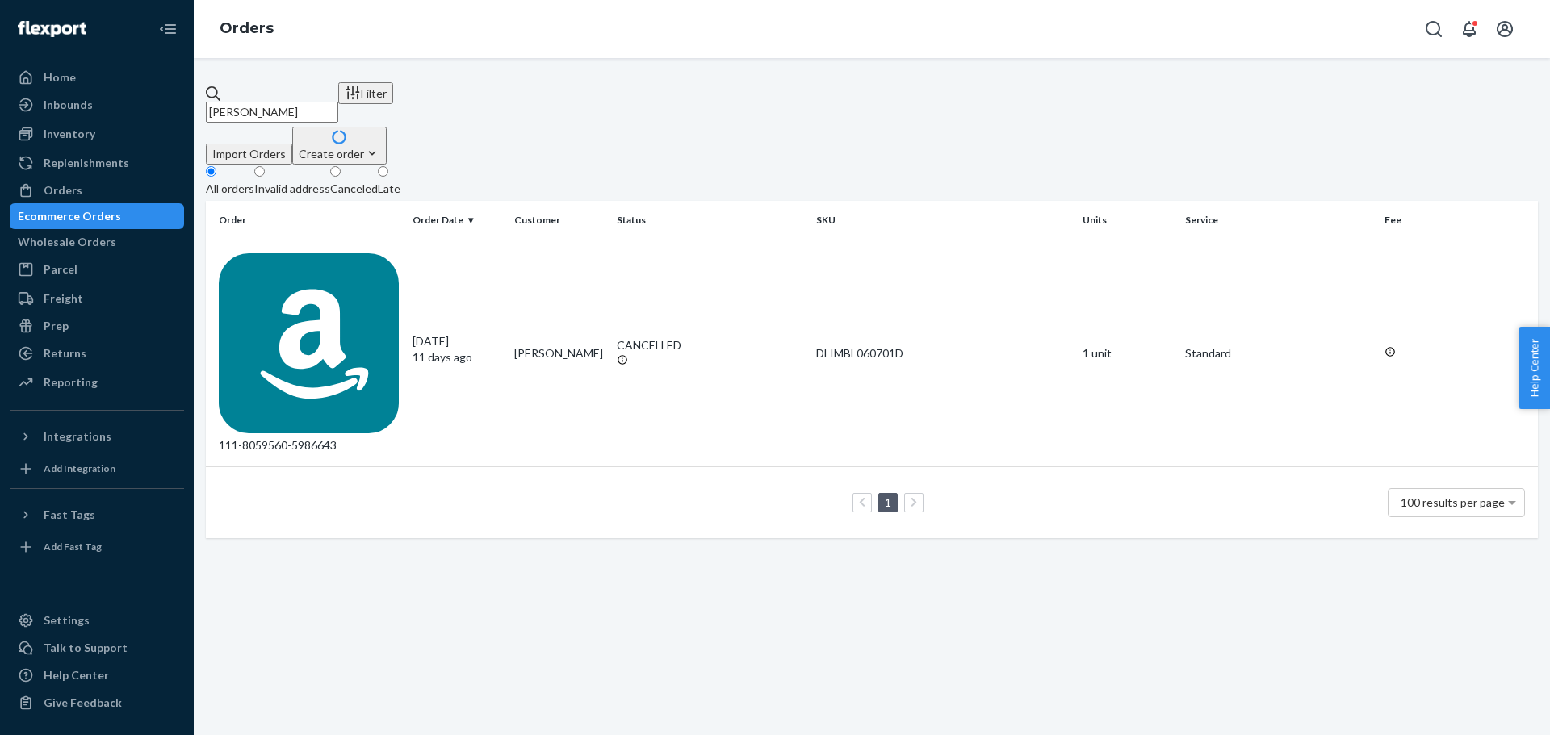
click at [309, 102] on input "[PERSON_NAME]" at bounding box center [272, 112] width 132 height 21
paste input "113-5046126-0260255"
type input "113-5046126-0260255"
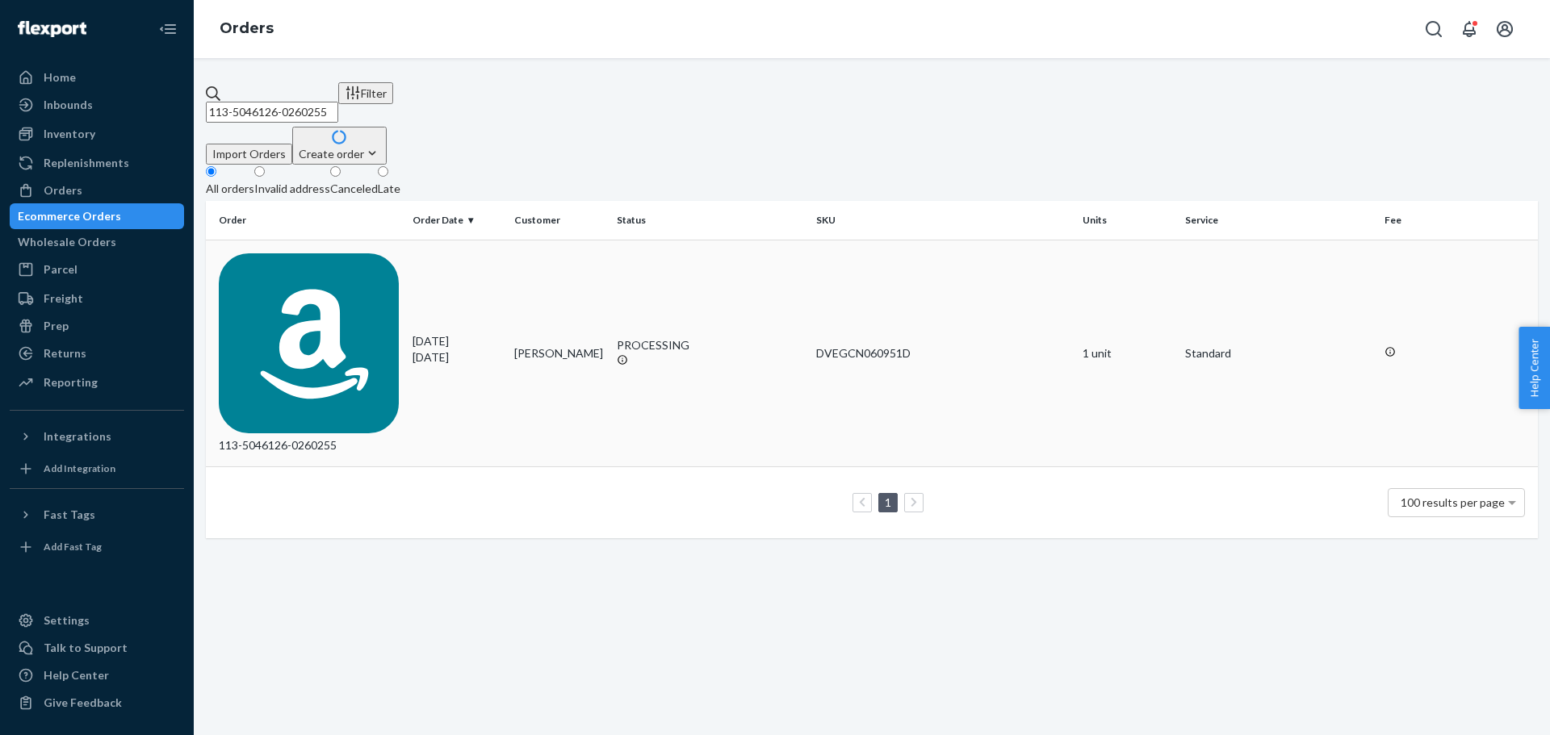
click at [292, 253] on div "113-5046126-0260255" at bounding box center [309, 353] width 181 height 201
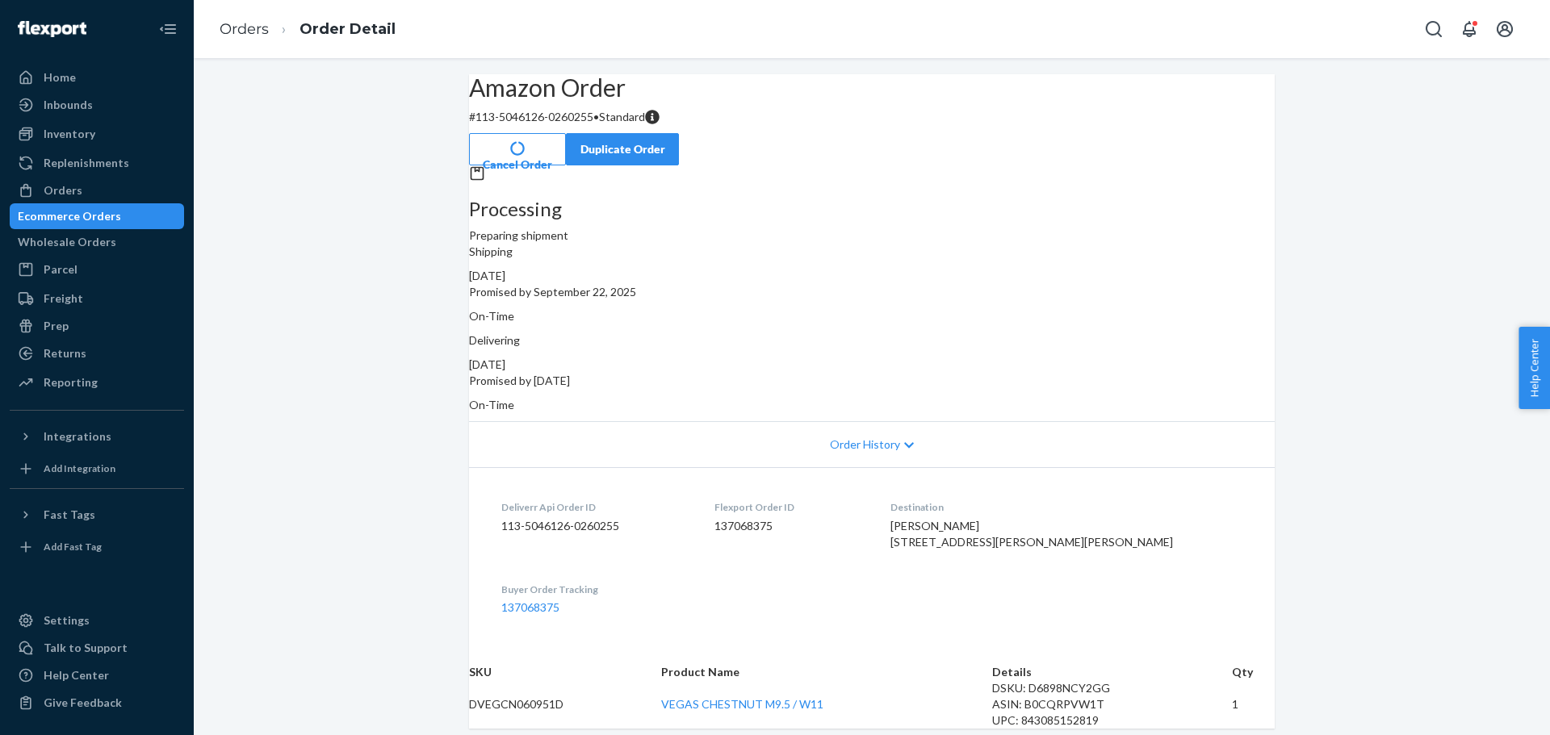
click at [1357, 395] on div "Amazon Order # 113-5046126-0260255 • Standard Cancel Order Duplicate Order Proc…" at bounding box center [872, 564] width 1356 height 981
click at [566, 136] on button "Cancel Order" at bounding box center [517, 149] width 97 height 32
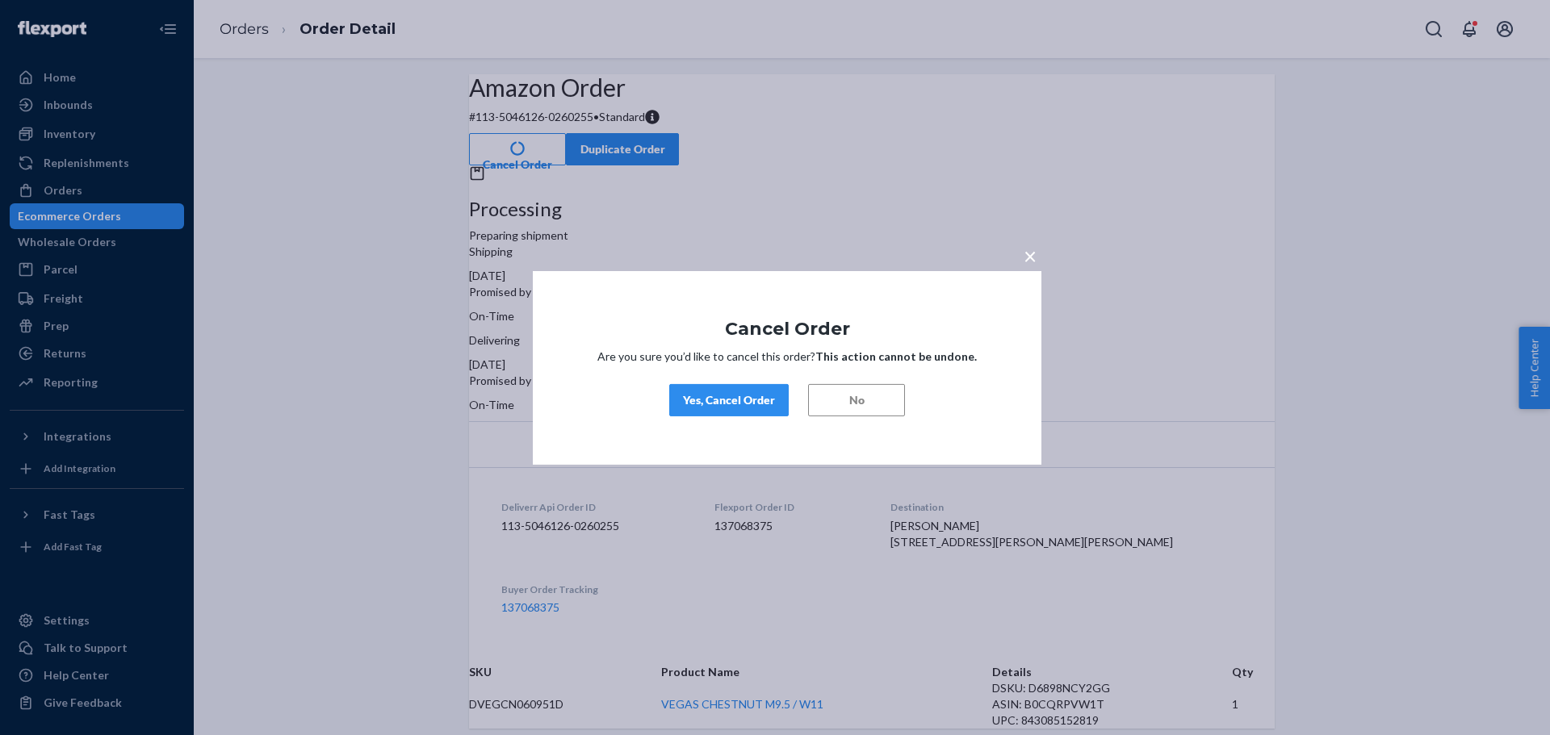
click at [751, 396] on div "Yes, Cancel Order" at bounding box center [729, 400] width 92 height 16
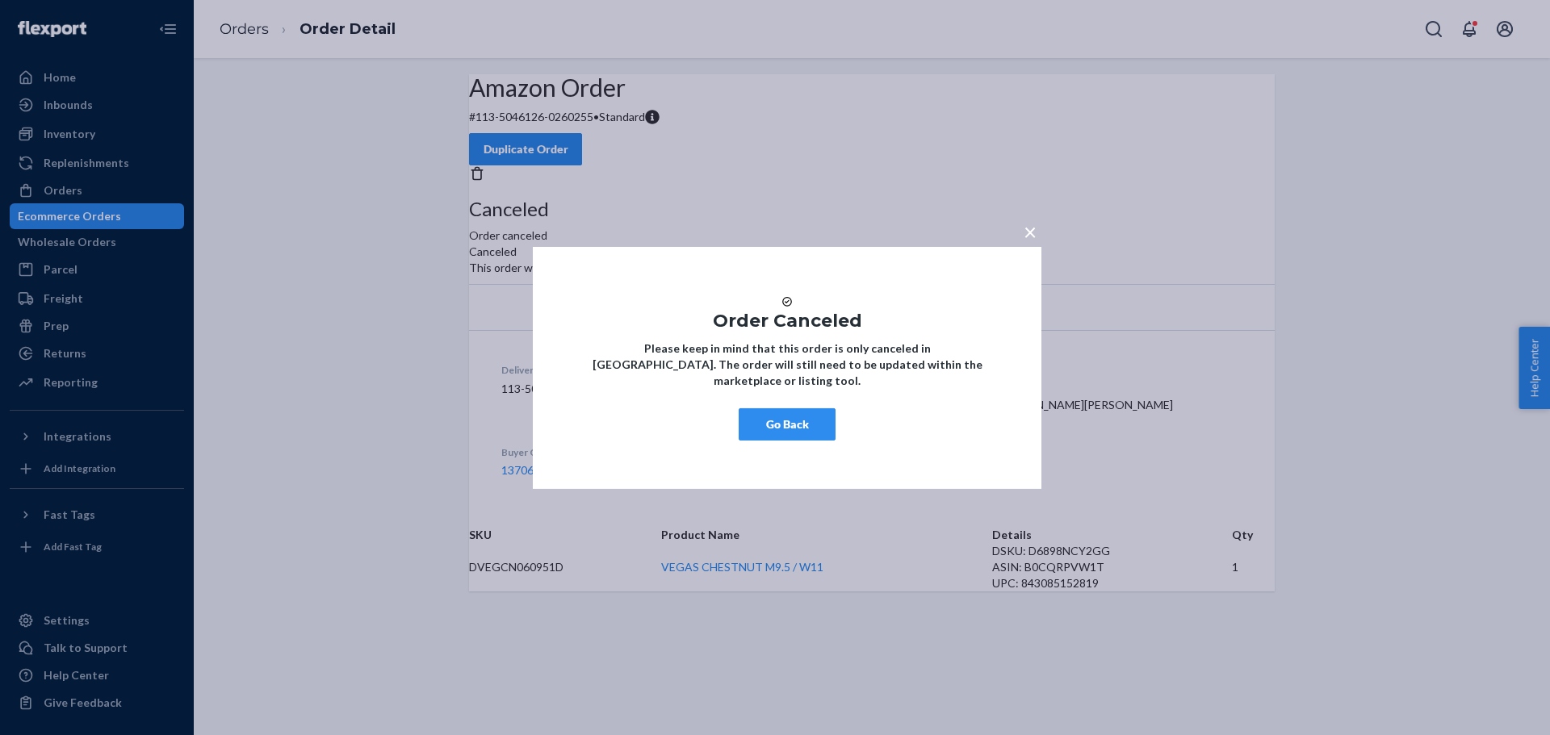
click at [1032, 221] on span "×" at bounding box center [1030, 230] width 13 height 27
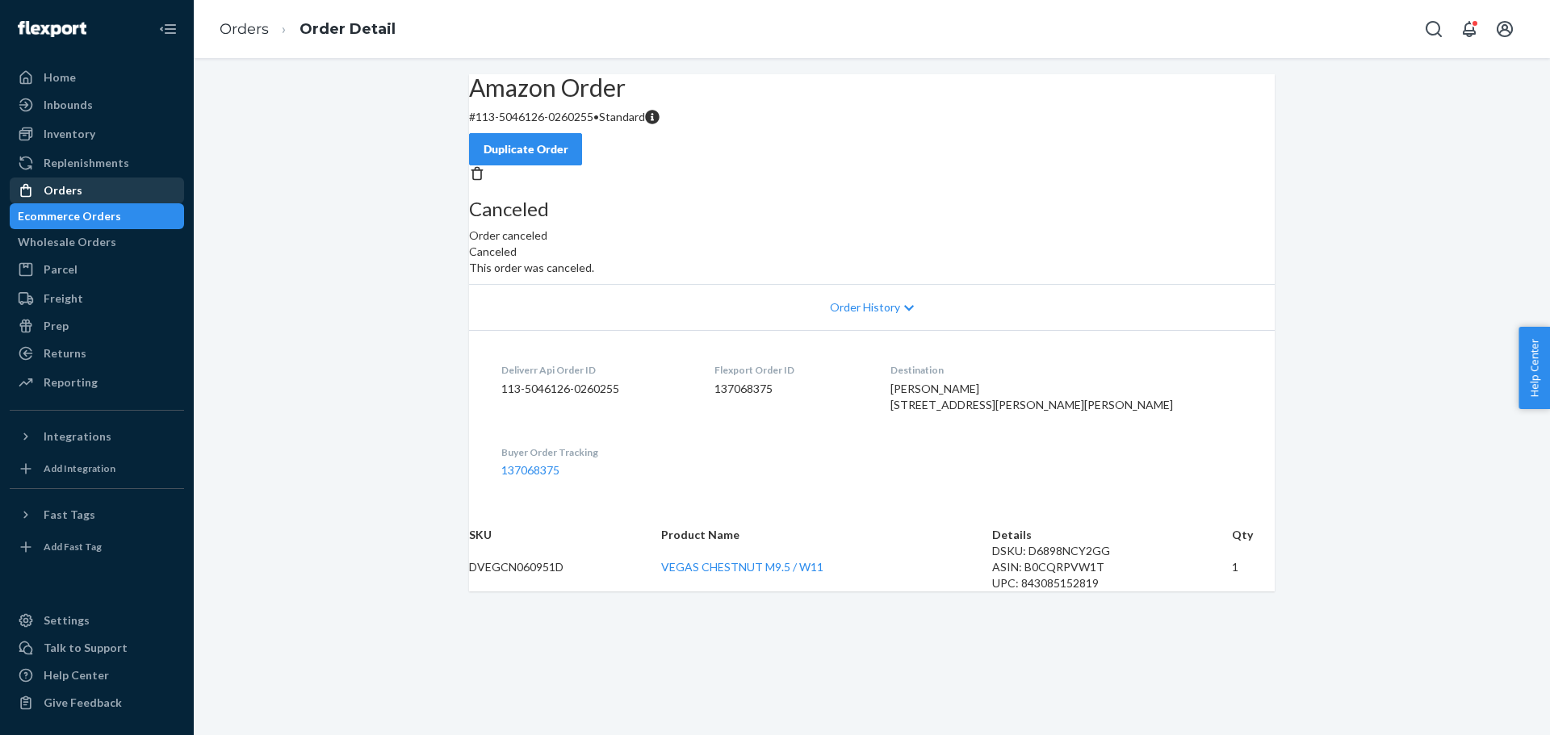
click at [118, 191] on div "Orders" at bounding box center [96, 190] width 171 height 23
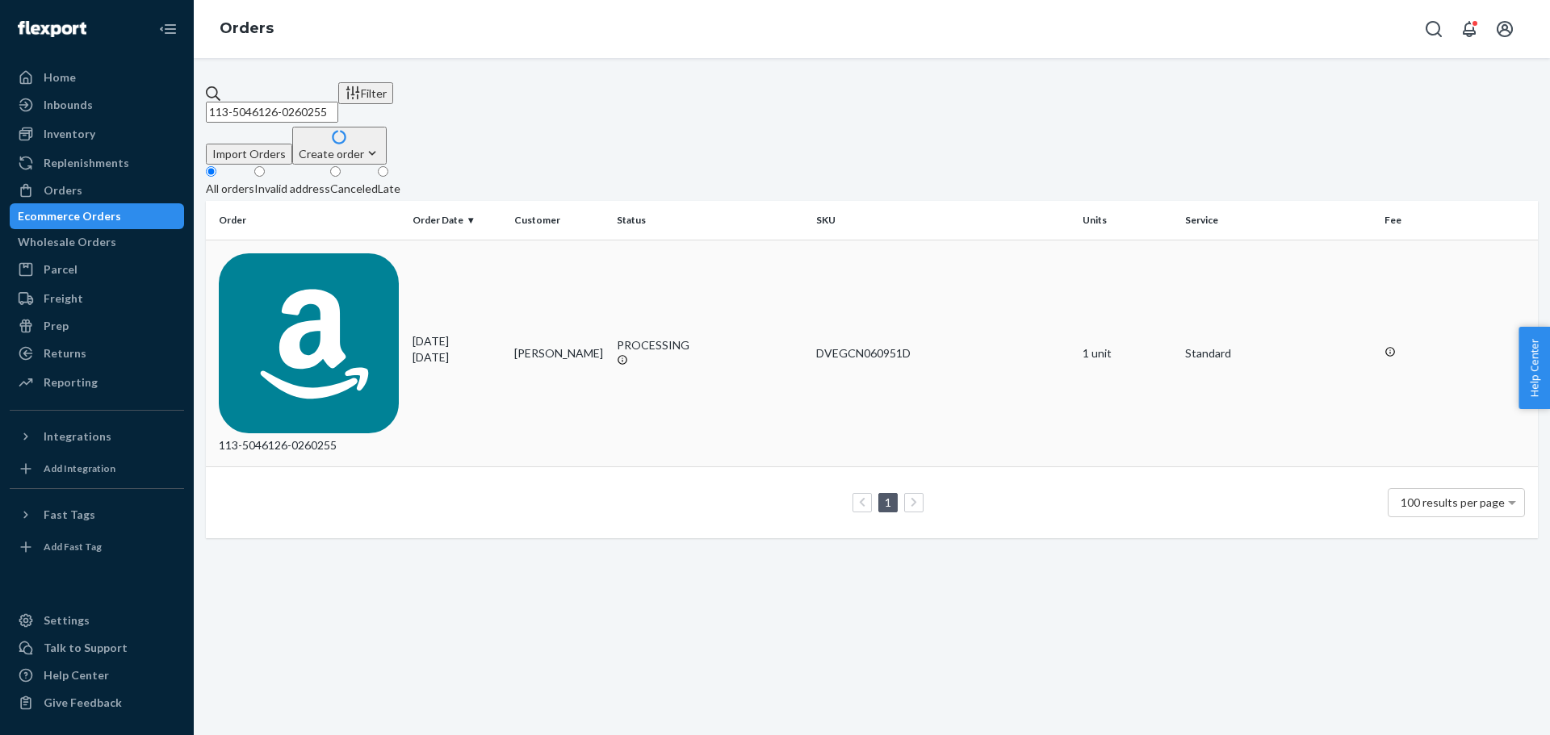
click at [323, 253] on div "113-5046126-0260255" at bounding box center [309, 353] width 181 height 201
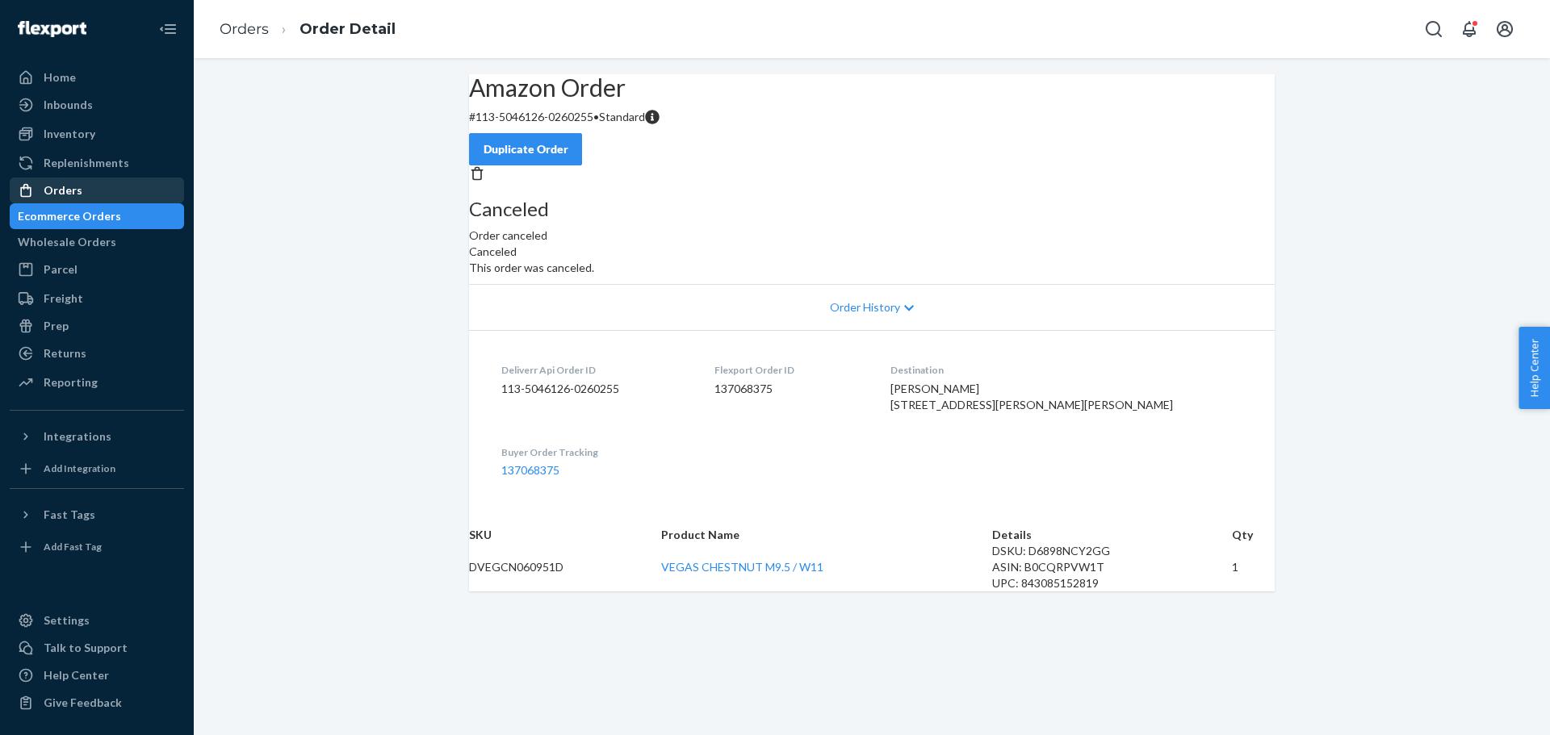
click at [73, 180] on div "Orders" at bounding box center [96, 190] width 171 height 23
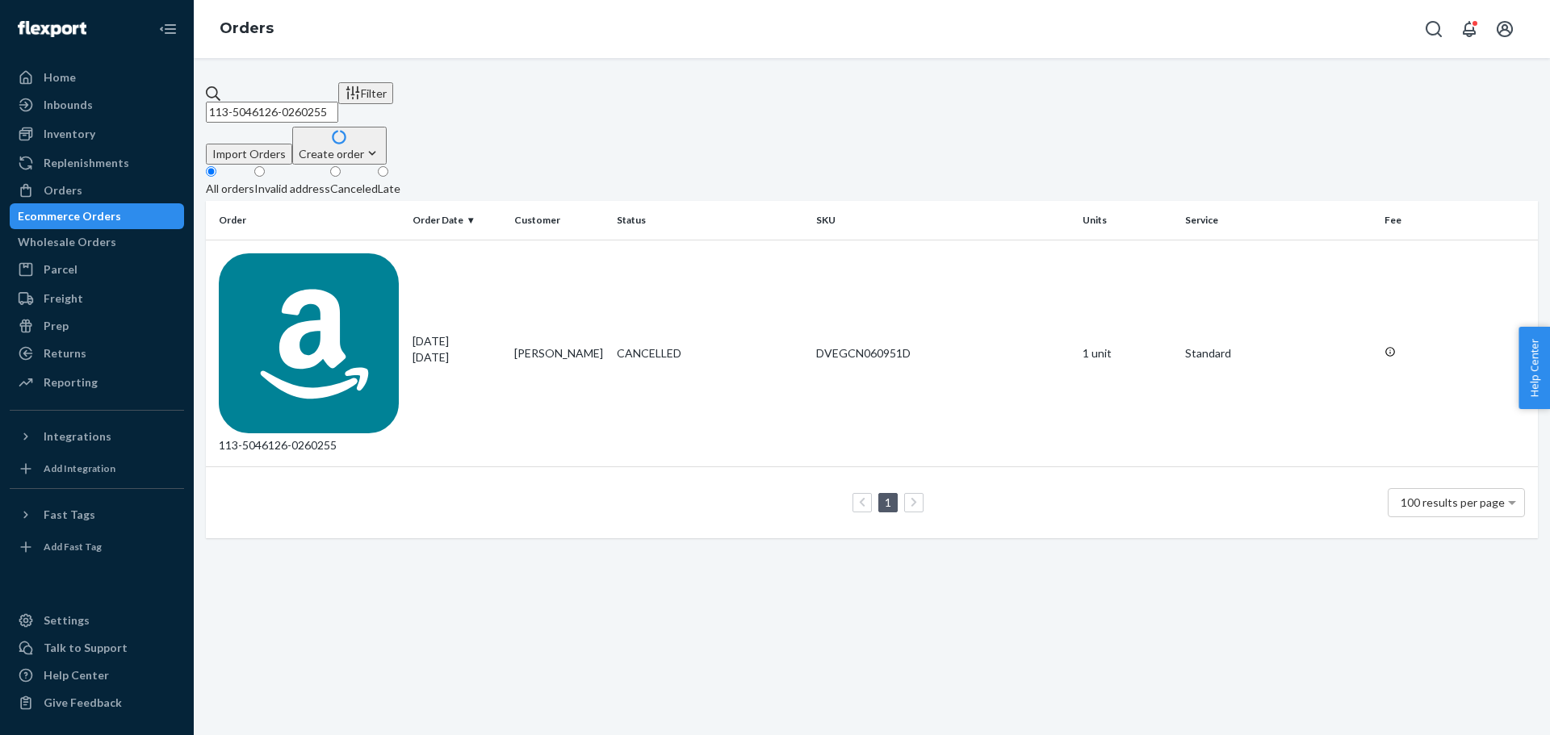
click at [267, 103] on input "113-5046126-0260255" at bounding box center [272, 112] width 132 height 21
paste input "2-6443779-5729003"
type input "112-6443779-5729003"
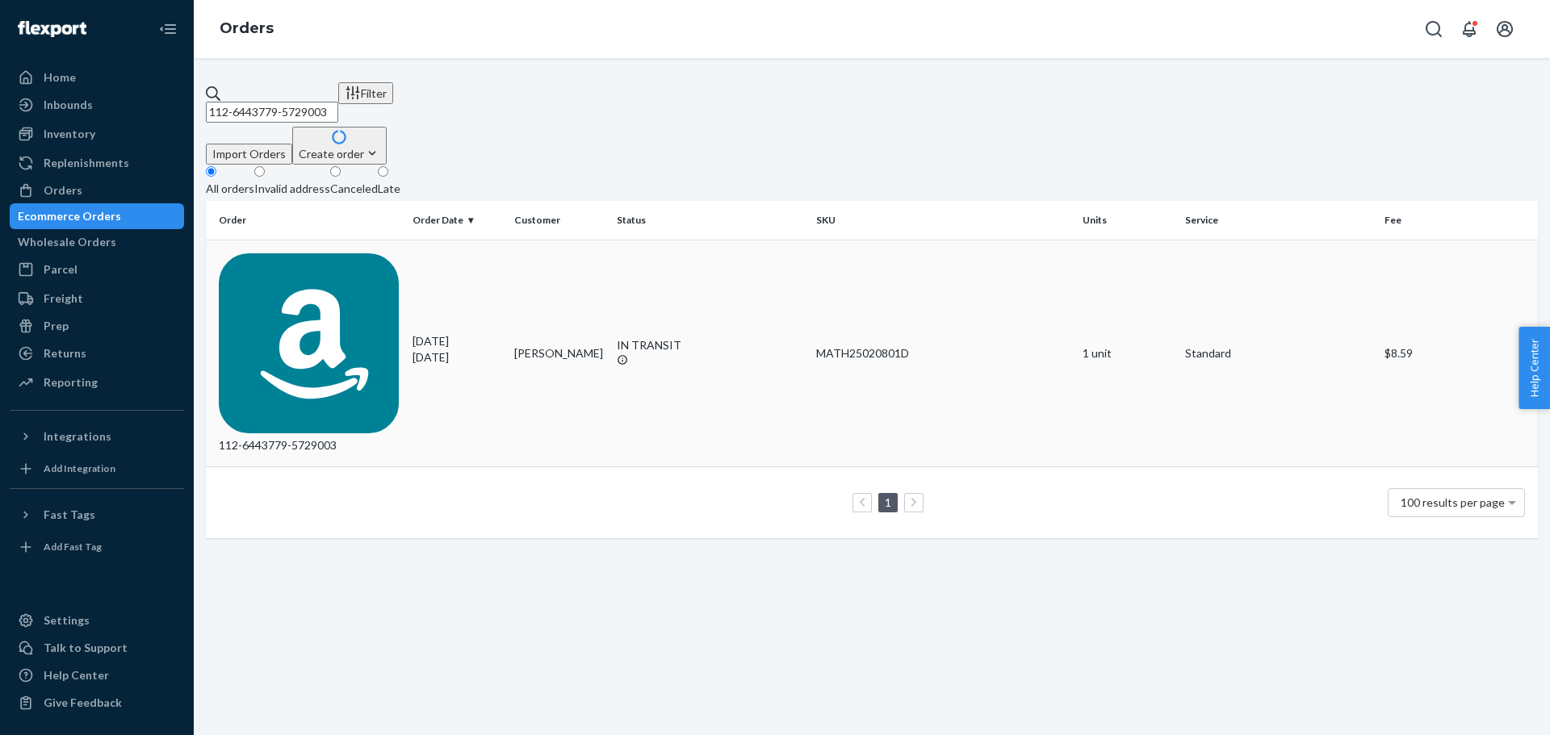
click at [323, 253] on div "112-6443779-5729003" at bounding box center [309, 353] width 181 height 201
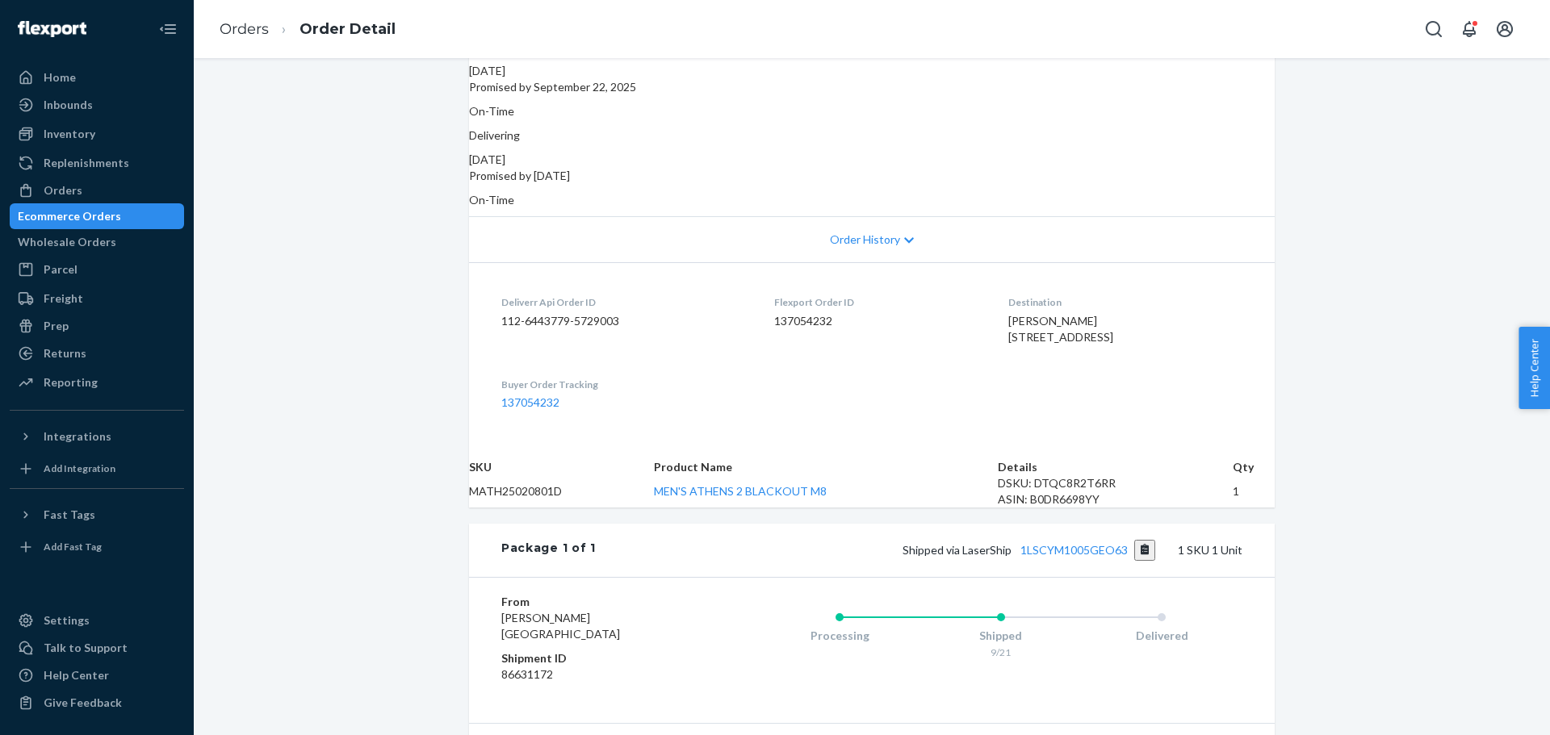
scroll to position [242, 0]
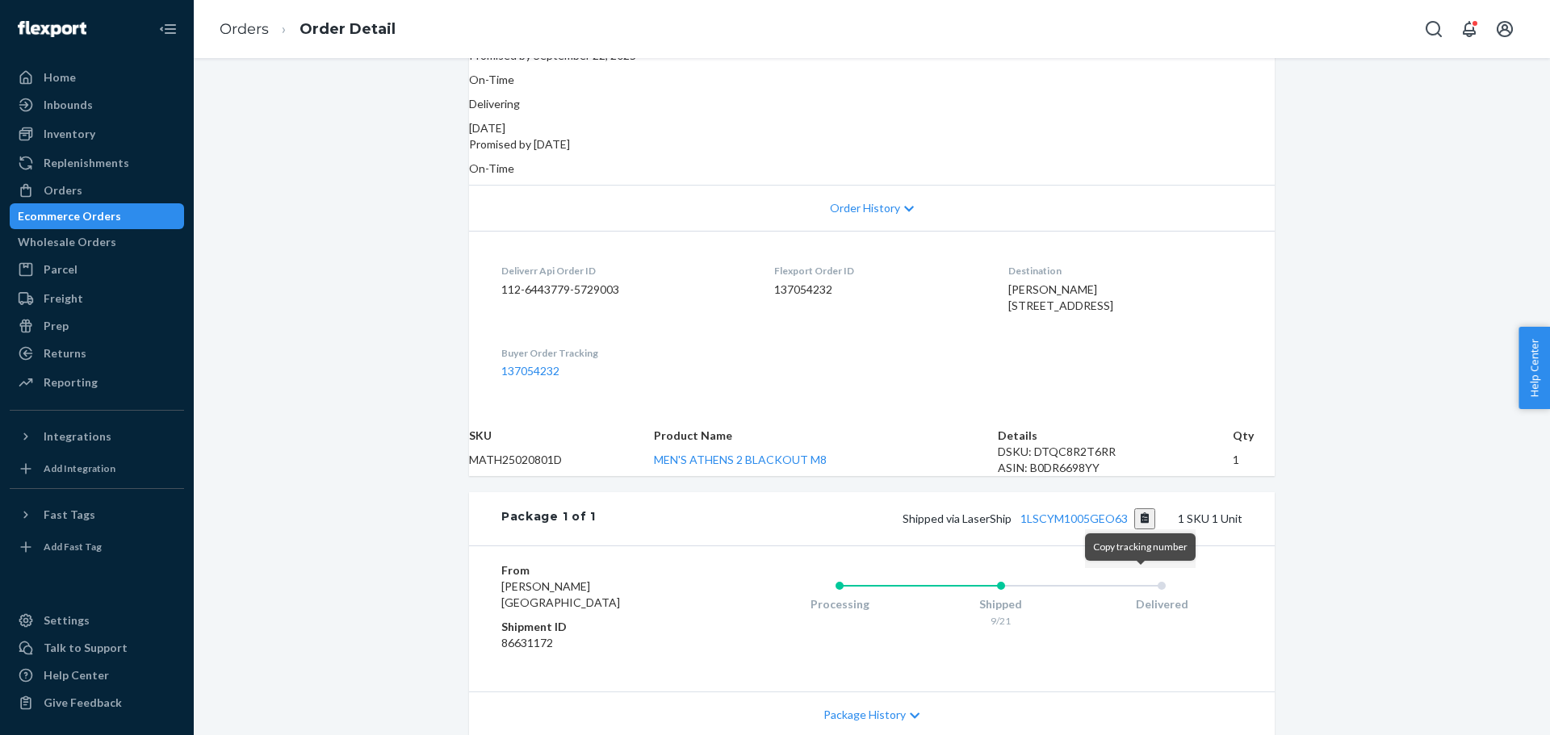
click at [1141, 530] on button "Copy tracking number" at bounding box center [1145, 519] width 22 height 21
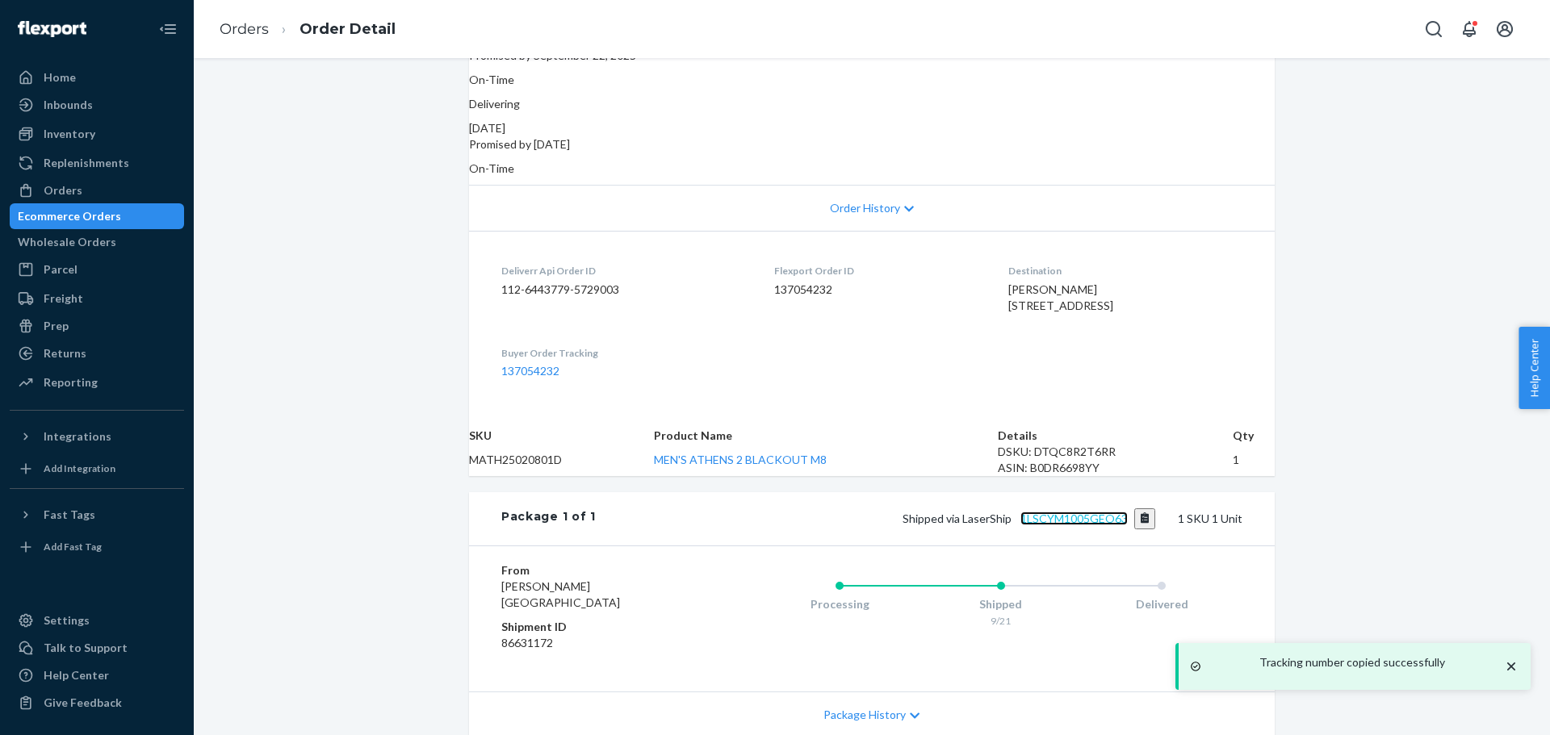
click at [1081, 525] on link "1LSCYM1005GEO63" at bounding box center [1073, 519] width 107 height 14
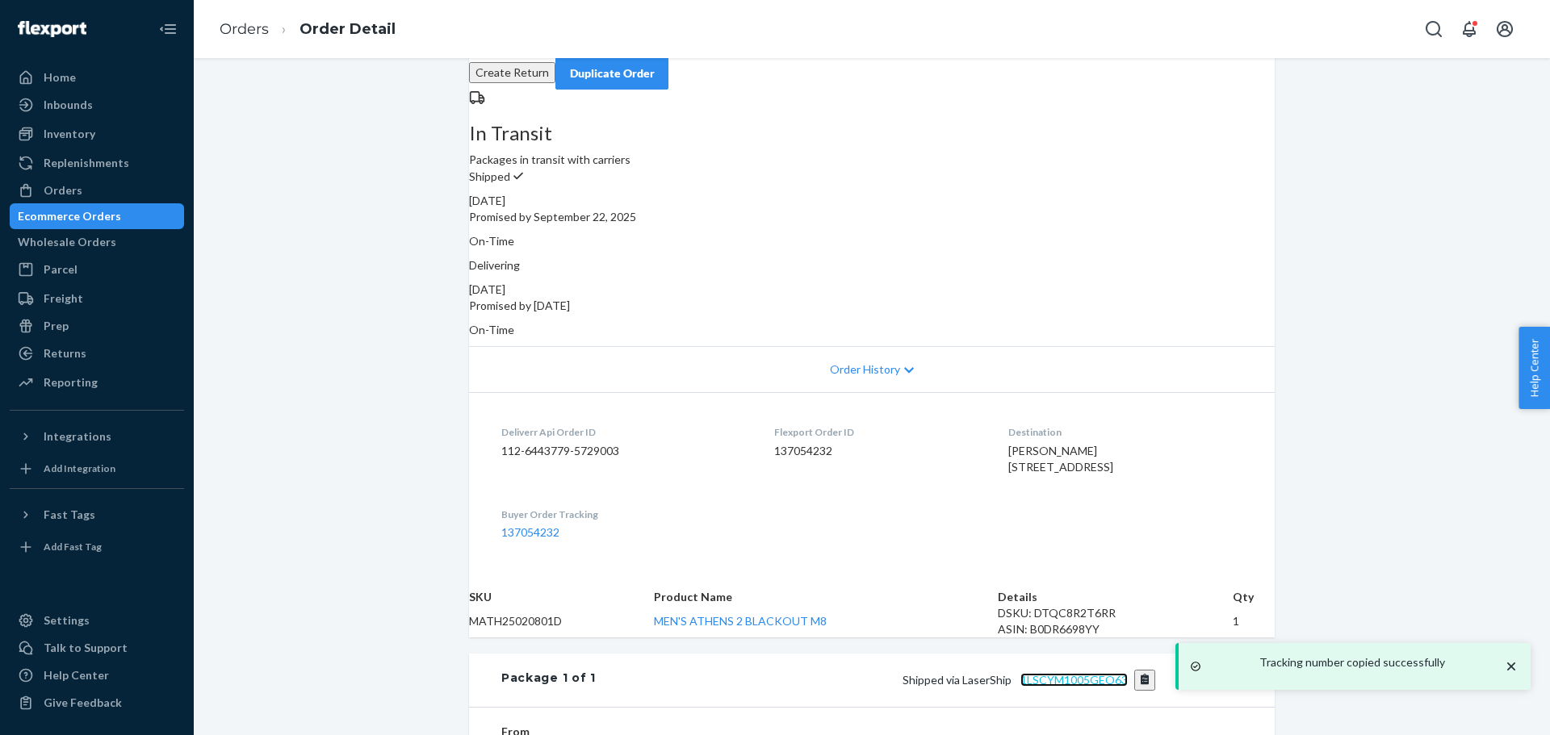
scroll to position [426, 0]
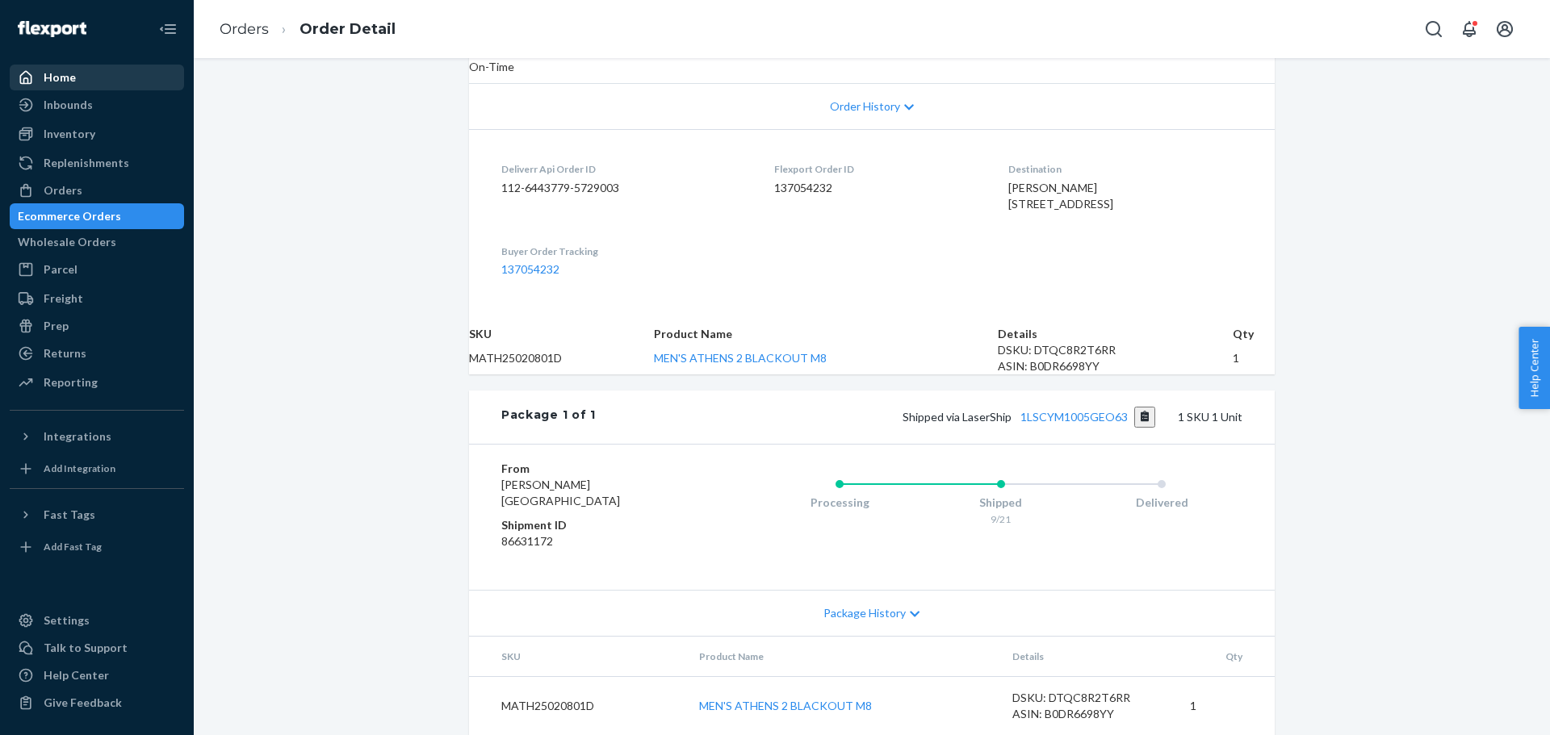
click at [68, 77] on div "Home" at bounding box center [60, 77] width 32 height 16
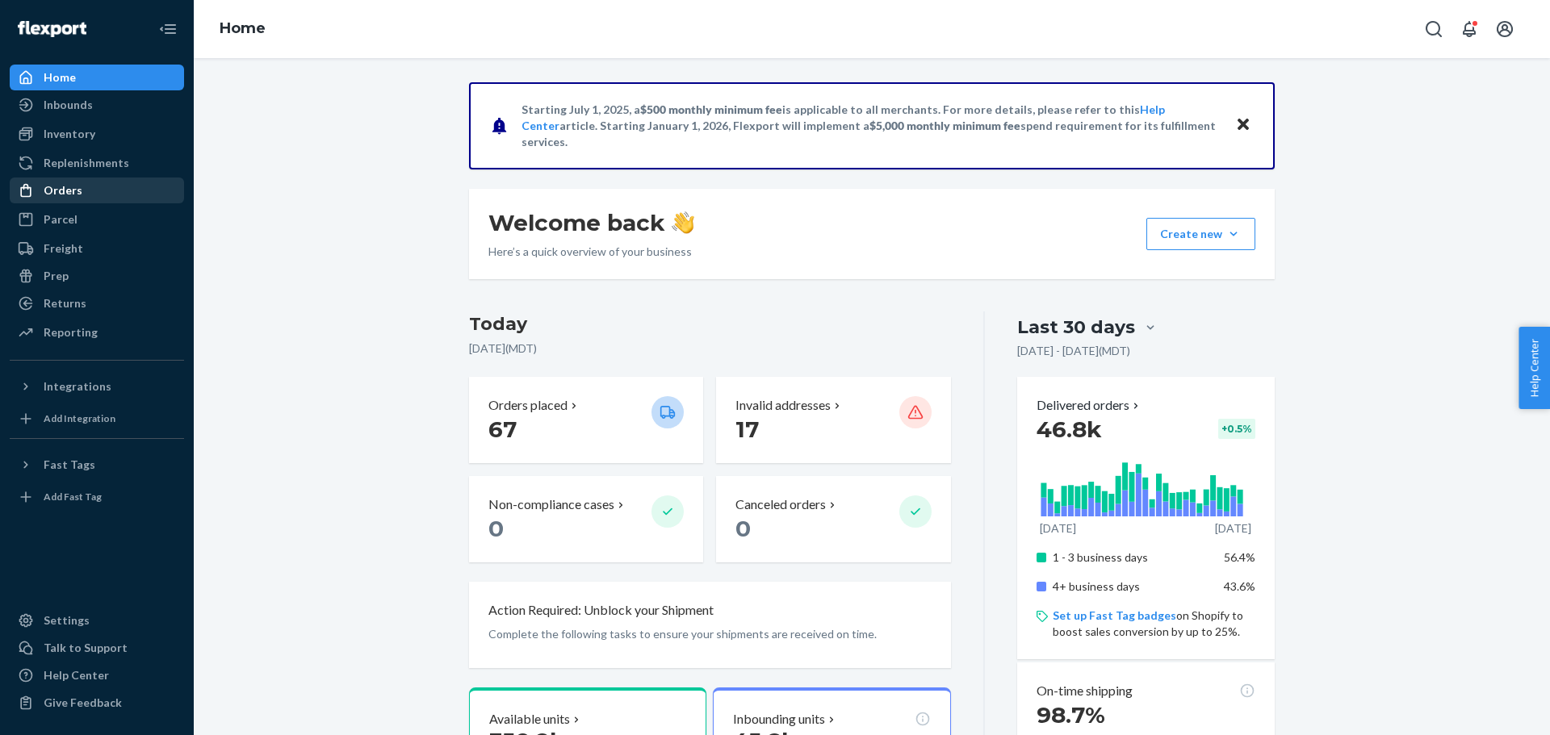
click at [65, 195] on div "Orders" at bounding box center [63, 190] width 39 height 16
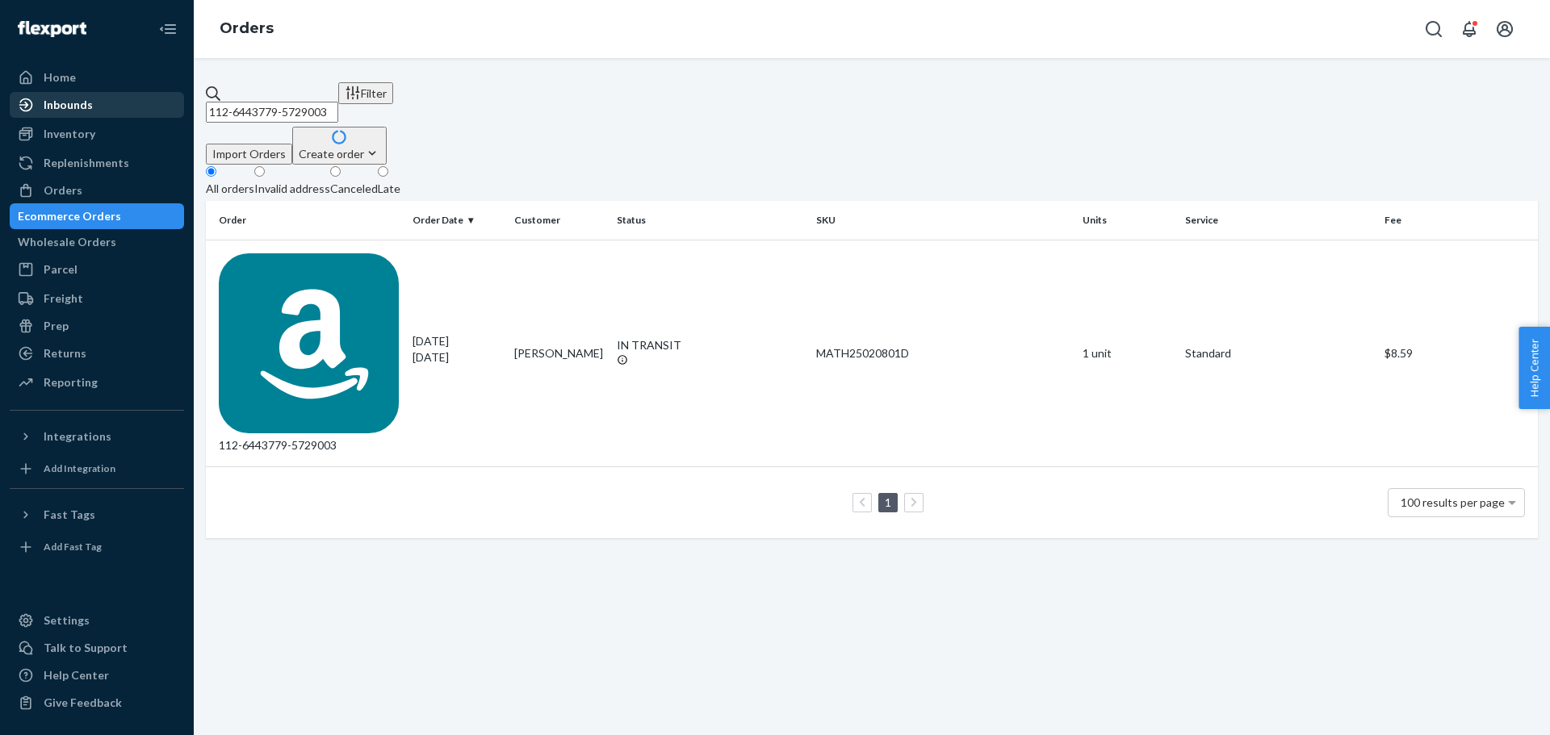
drag, startPoint x: 400, startPoint y: 98, endPoint x: 114, endPoint y: 97, distance: 285.8
click at [114, 97] on div "Home Inbounds Shipping Plans Problems Inventory Products Replenishments Orders …" at bounding box center [775, 367] width 1550 height 735
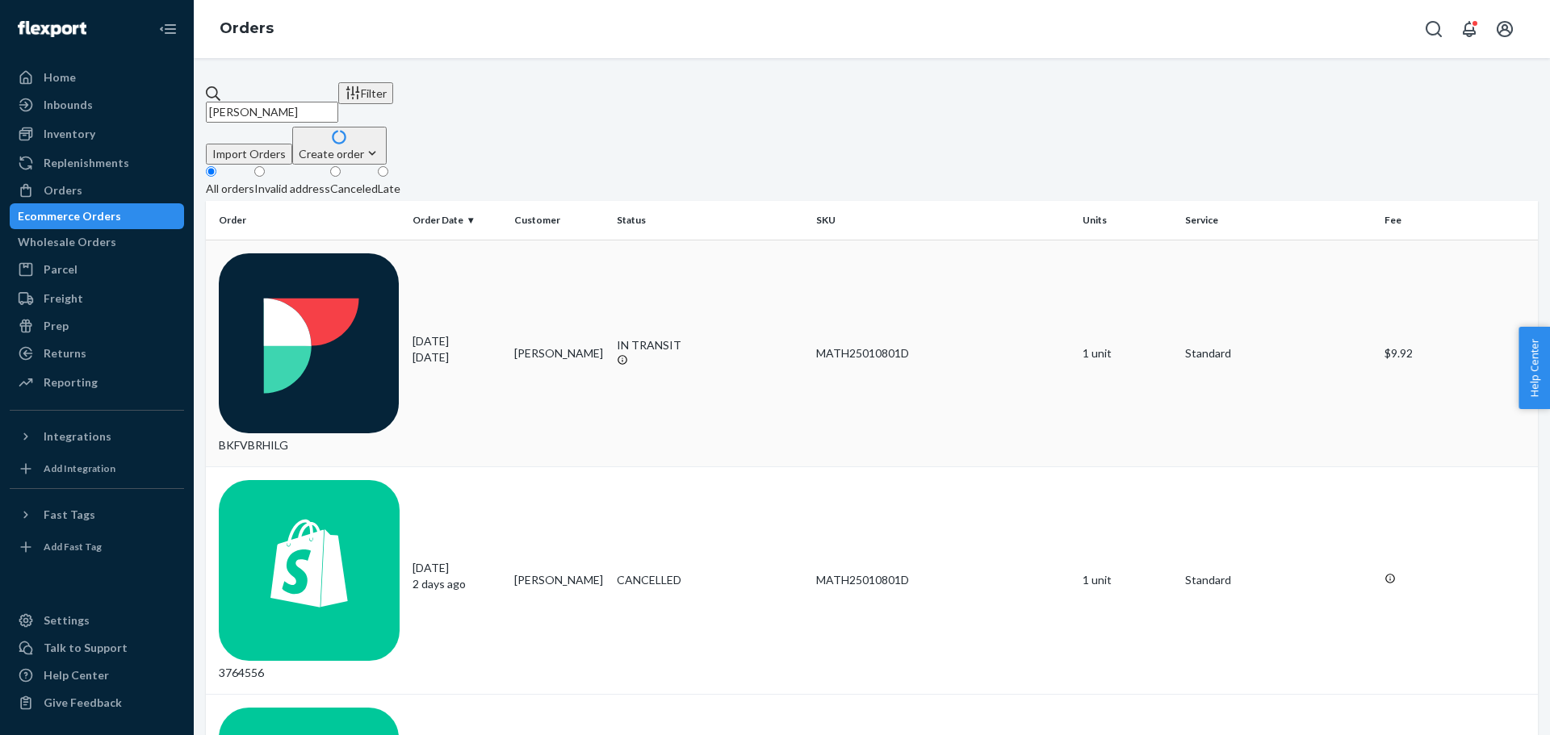
type input "[PERSON_NAME]"
click at [271, 253] on div "BKFVBRHILG" at bounding box center [309, 353] width 181 height 201
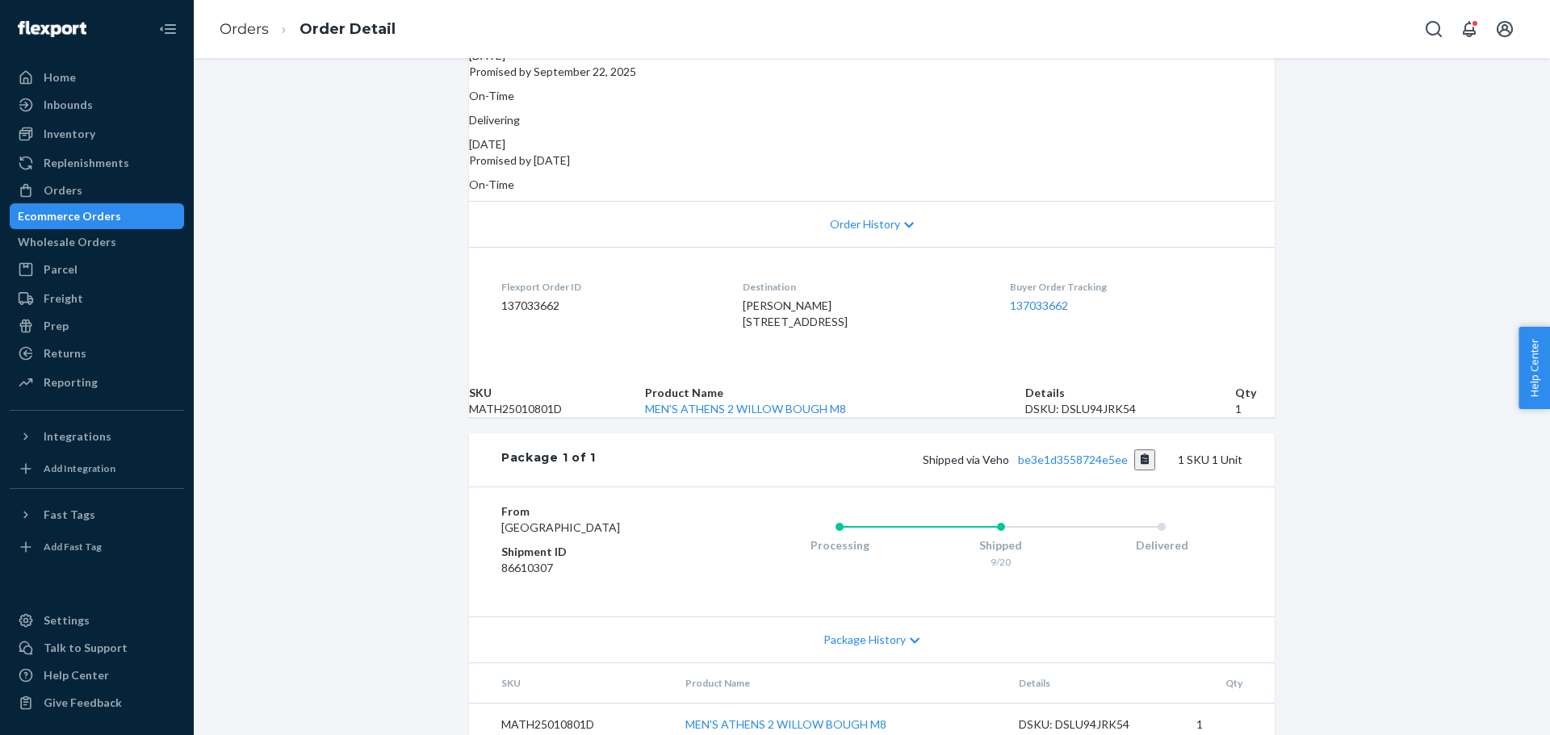
scroll to position [242, 0]
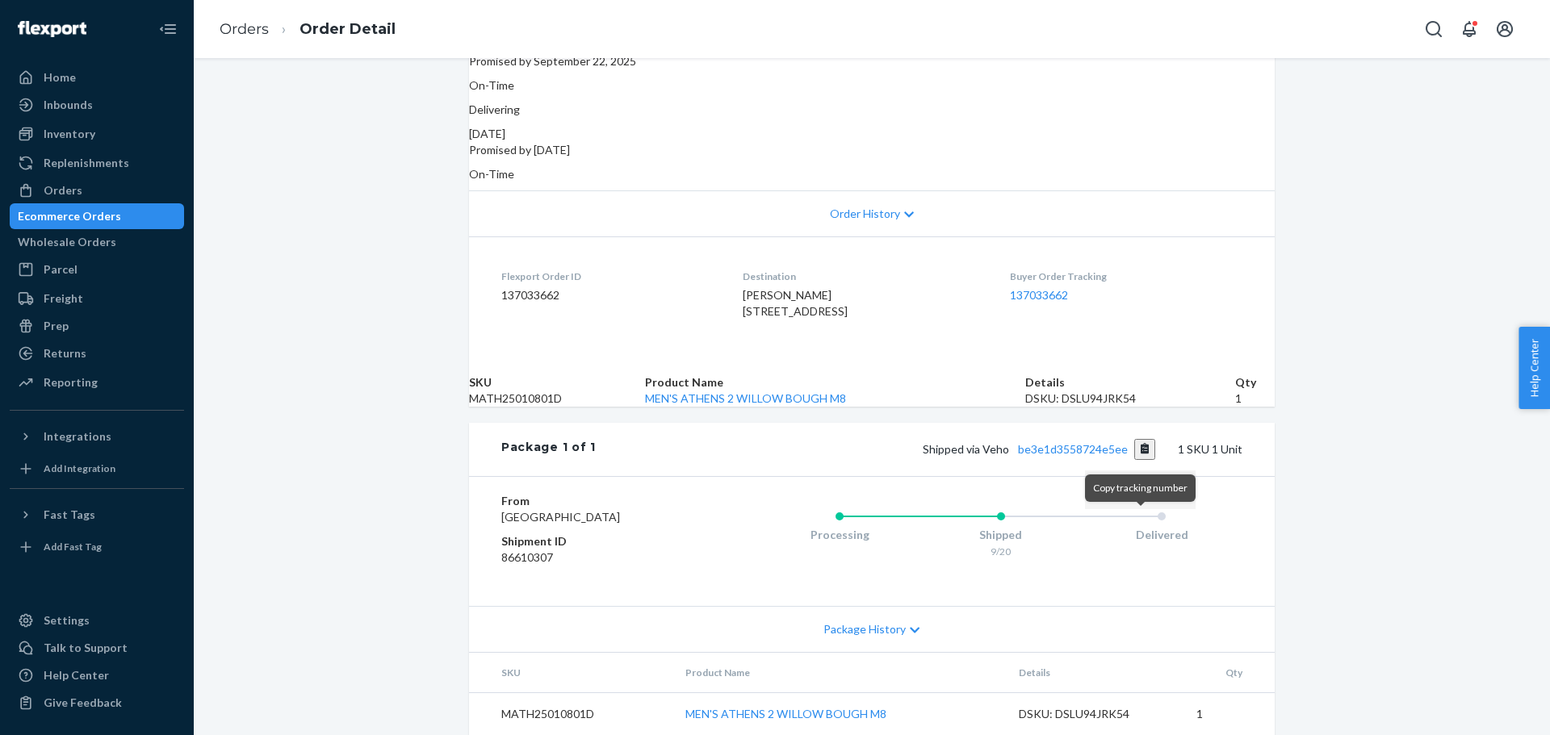
click at [1137, 460] on button "Copy tracking number" at bounding box center [1145, 449] width 22 height 21
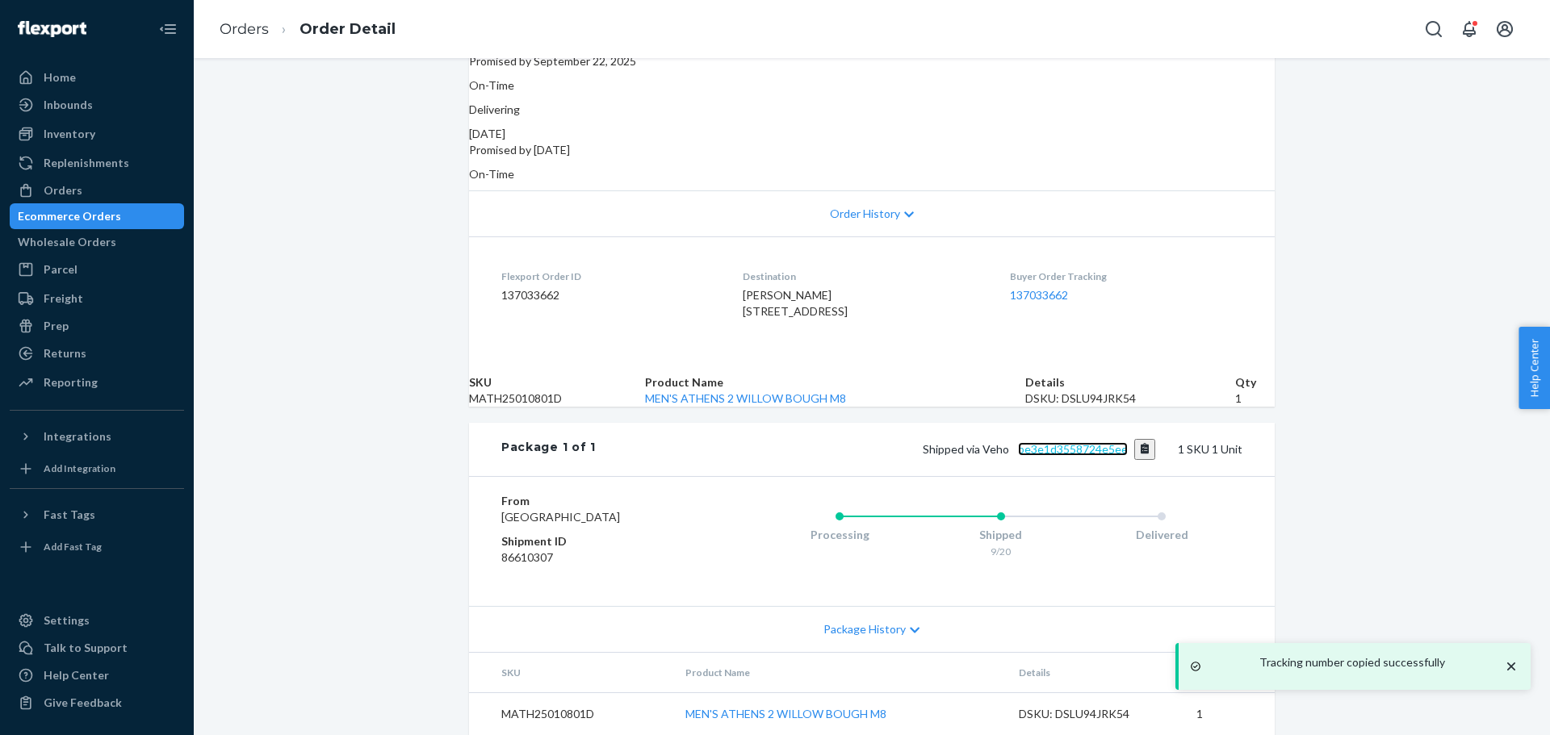
click at [1099, 456] on link "be3e1d3558724e5ee" at bounding box center [1073, 449] width 110 height 14
